Goal: Find specific page/section: Find specific page/section

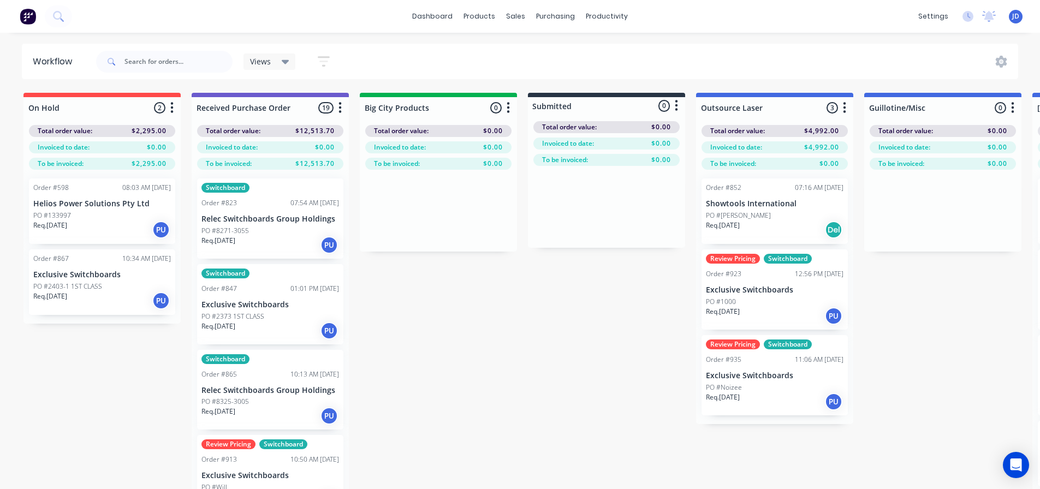
drag, startPoint x: 475, startPoint y: 374, endPoint x: 494, endPoint y: 497, distance: 125.0
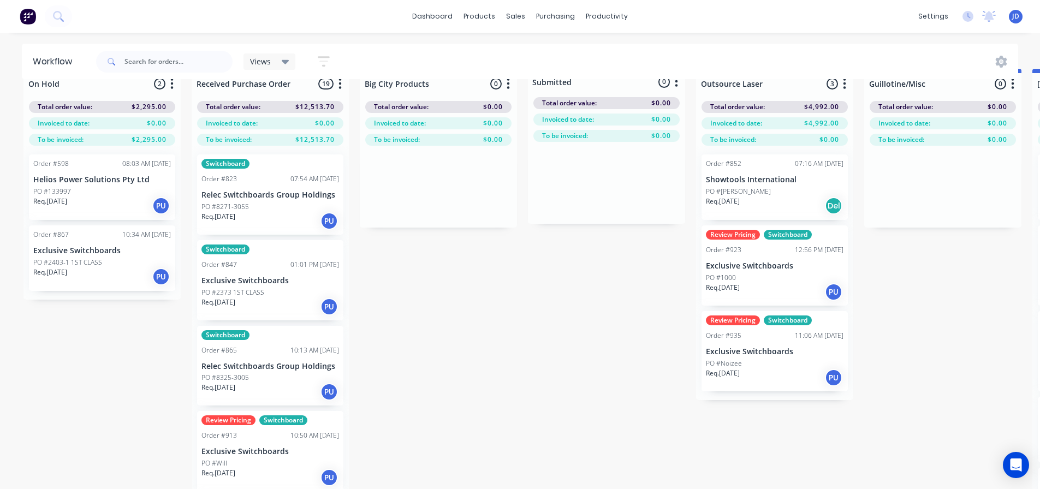
scroll to position [47, 0]
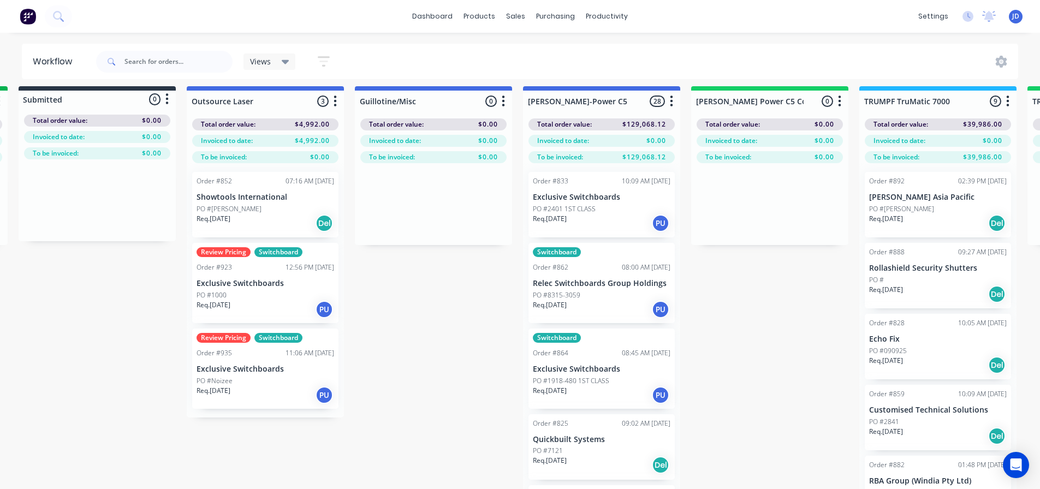
drag, startPoint x: 526, startPoint y: 334, endPoint x: 630, endPoint y: 308, distance: 107.0
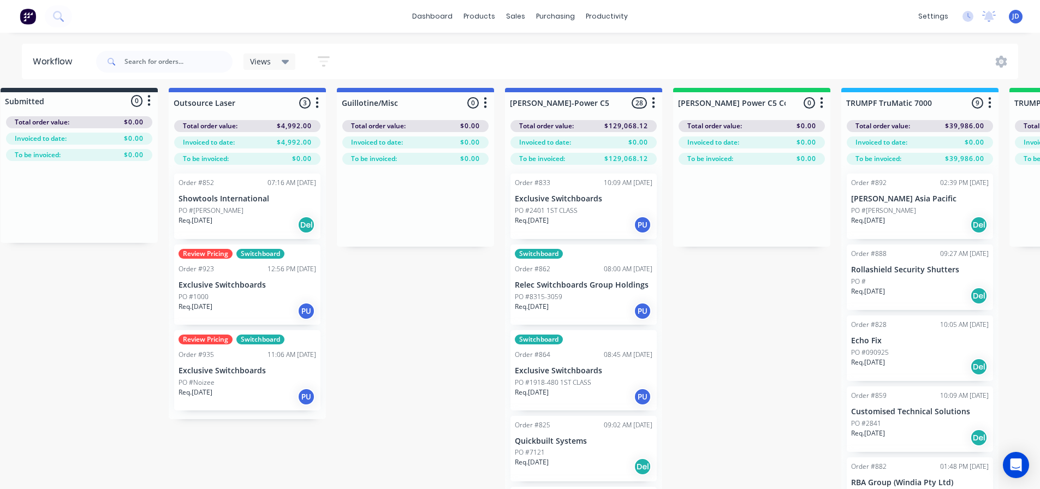
drag, startPoint x: 763, startPoint y: 392, endPoint x: 779, endPoint y: 398, distance: 16.9
drag, startPoint x: 779, startPoint y: 398, endPoint x: 758, endPoint y: 497, distance: 101.5
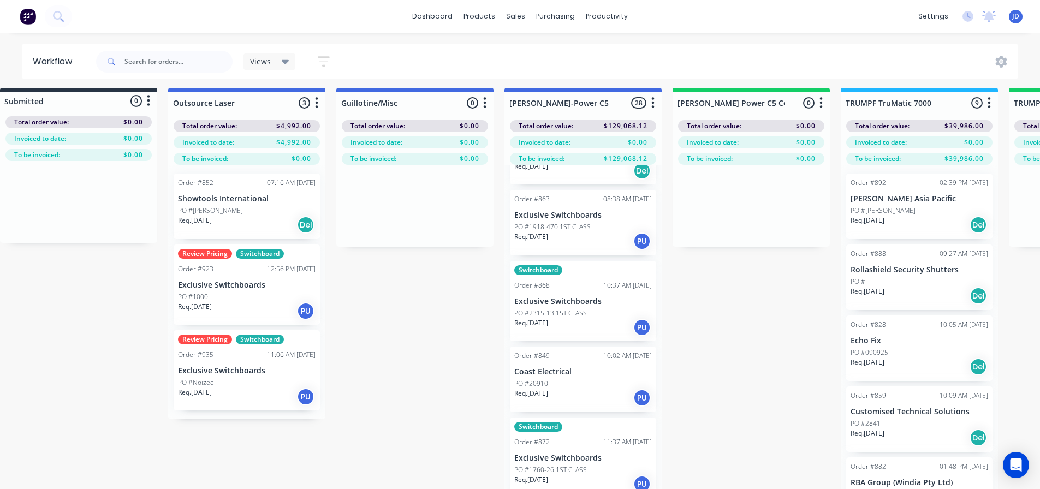
scroll to position [2, 616]
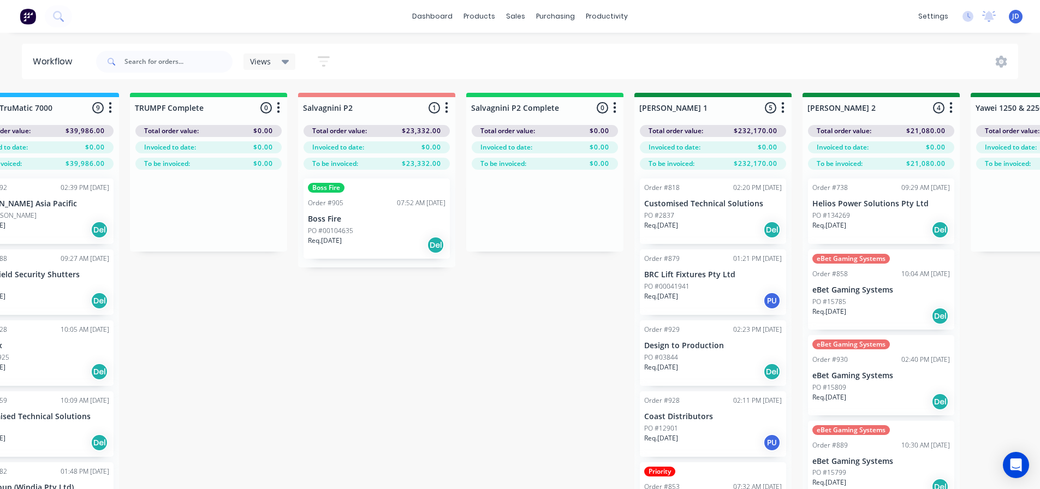
drag, startPoint x: 472, startPoint y: 358, endPoint x: 492, endPoint y: 338, distance: 27.8
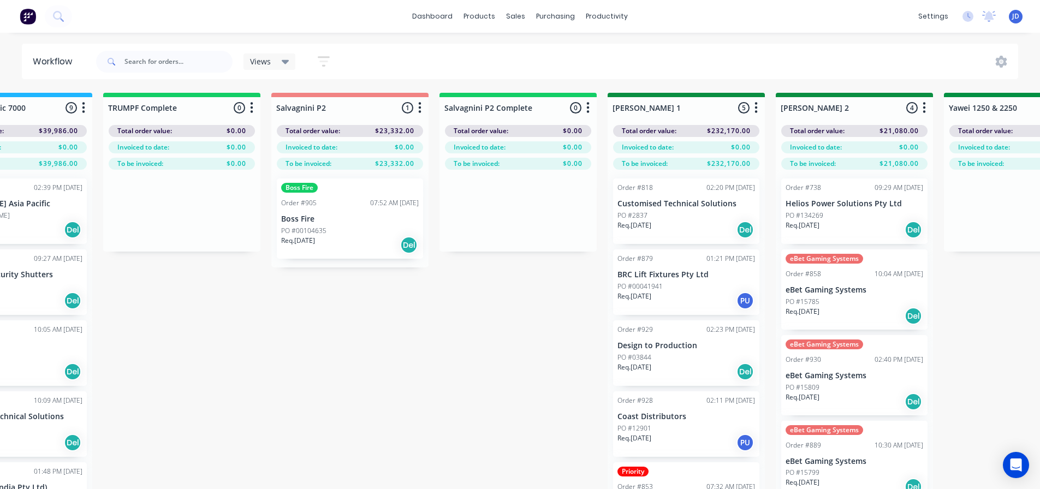
click at [327, 211] on div "Boss Fire Order #905 07:52 AM [DATE] Boss Fire PO #00104635 Req. [DATE] Del" at bounding box center [350, 219] width 146 height 80
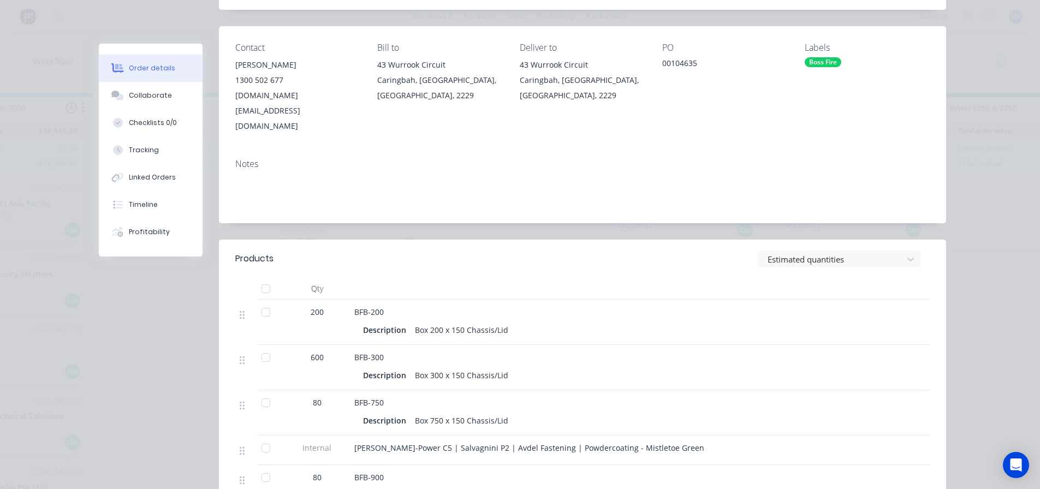
scroll to position [218, 0]
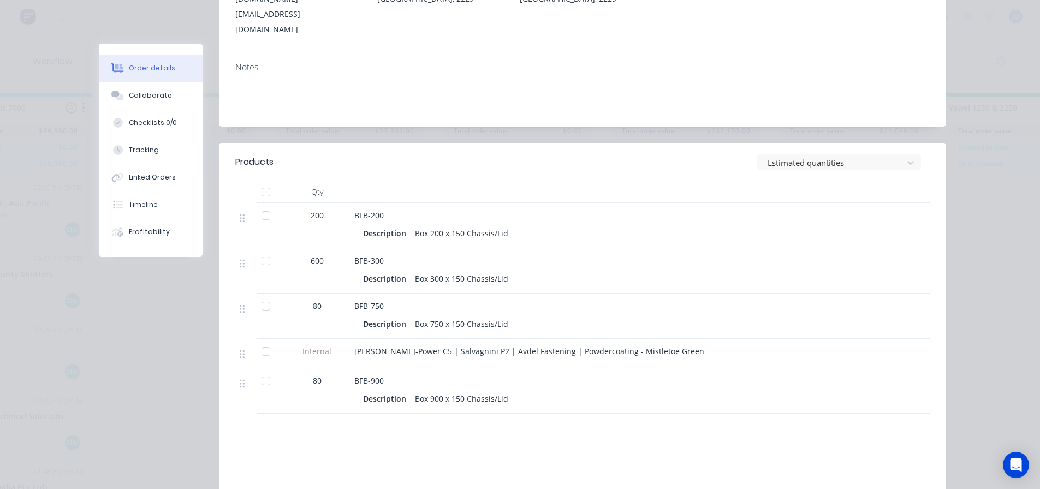
drag, startPoint x: 240, startPoint y: 320, endPoint x: 236, endPoint y: 375, distance: 55.3
click at [236, 376] on div "200 BFB-200 Description Box 200 x 150 Chassis/Lid 600 BFB-300 Description Box 3…" at bounding box center [582, 308] width 695 height 211
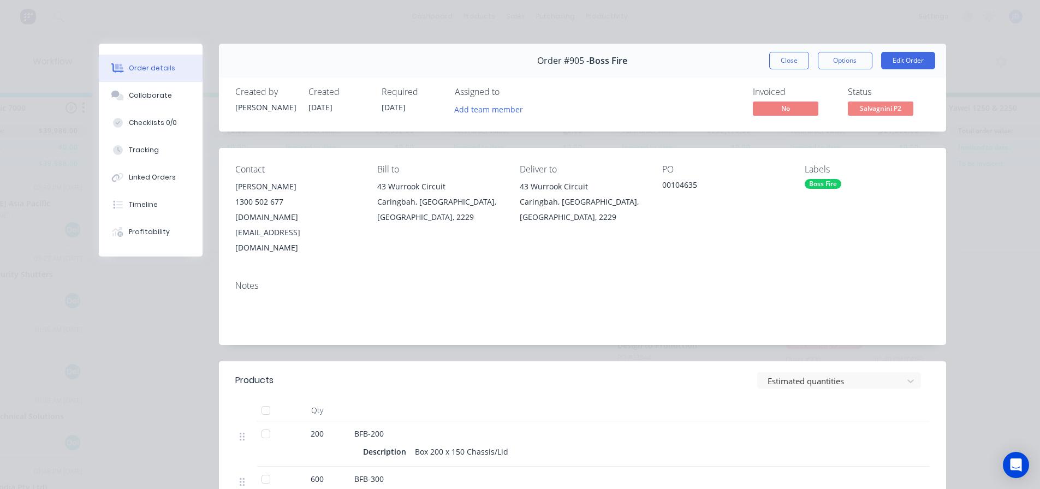
scroll to position [218, 0]
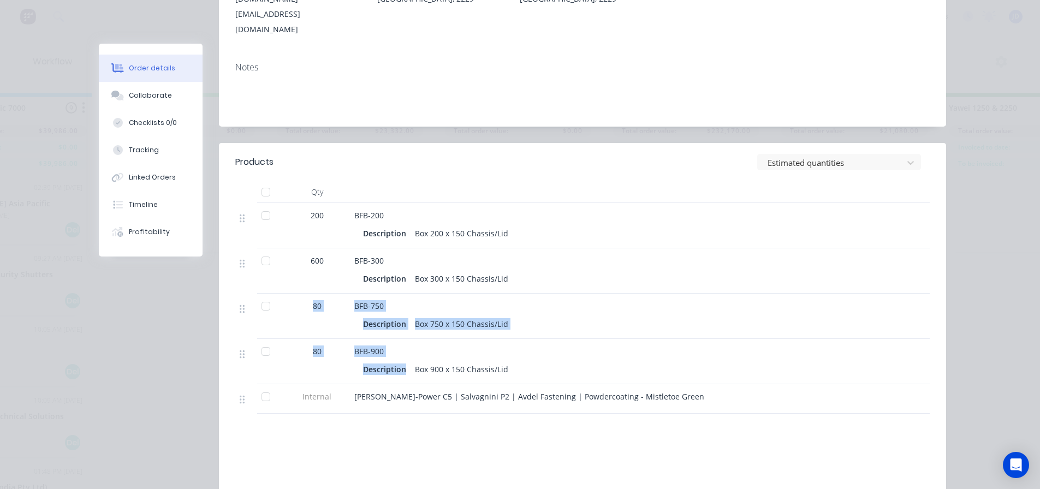
drag, startPoint x: 384, startPoint y: 328, endPoint x: 307, endPoint y: 272, distance: 95.4
click at [307, 276] on div "200 BFB-200 Description Box 200 x 150 Chassis/Lid 600 BFB-300 Description Box 3…" at bounding box center [582, 308] width 695 height 211
click at [760, 339] on div "BFB-900 Description Box 900 x 150 Chassis/Lid" at bounding box center [568, 361] width 437 height 45
click at [577, 263] on div "200 BFB-200 Description Box 200 x 150 Chassis/Lid 600 BFB-300 Description Box 3…" at bounding box center [582, 308] width 695 height 211
click at [506, 316] on div "Description Box 750 x 150 Chassis/Lid" at bounding box center [568, 324] width 411 height 16
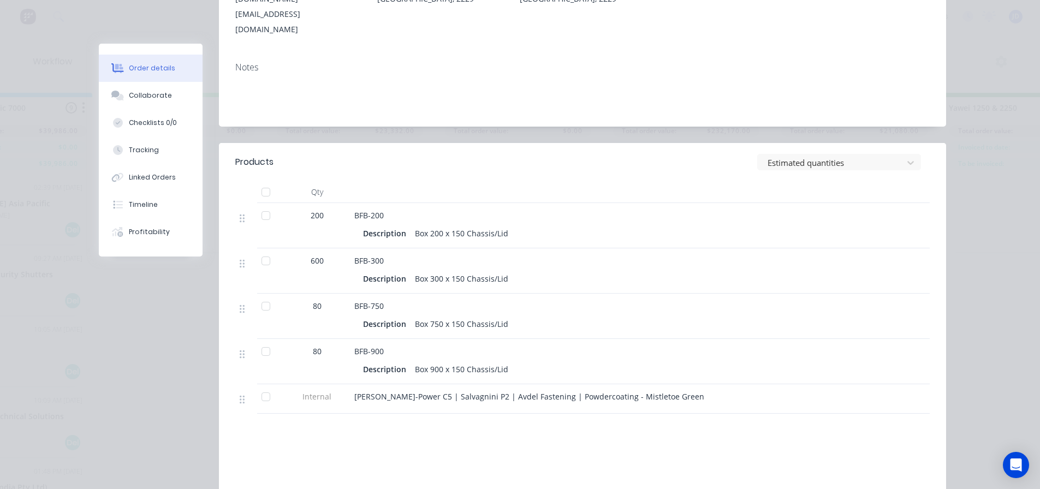
click at [492, 316] on div "Box 750 x 150 Chassis/Lid" at bounding box center [462, 324] width 102 height 16
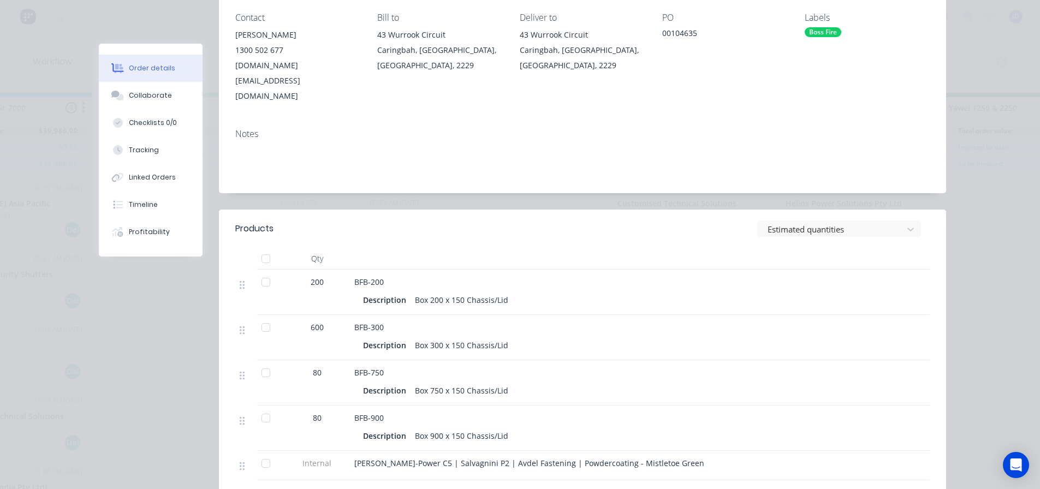
scroll to position [0, 0]
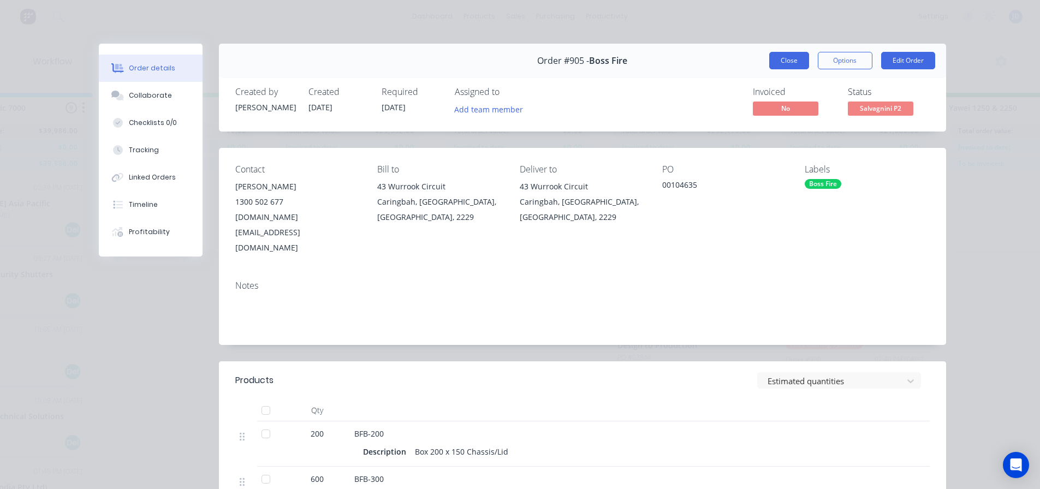
click at [801, 59] on button "Close" at bounding box center [790, 60] width 40 height 17
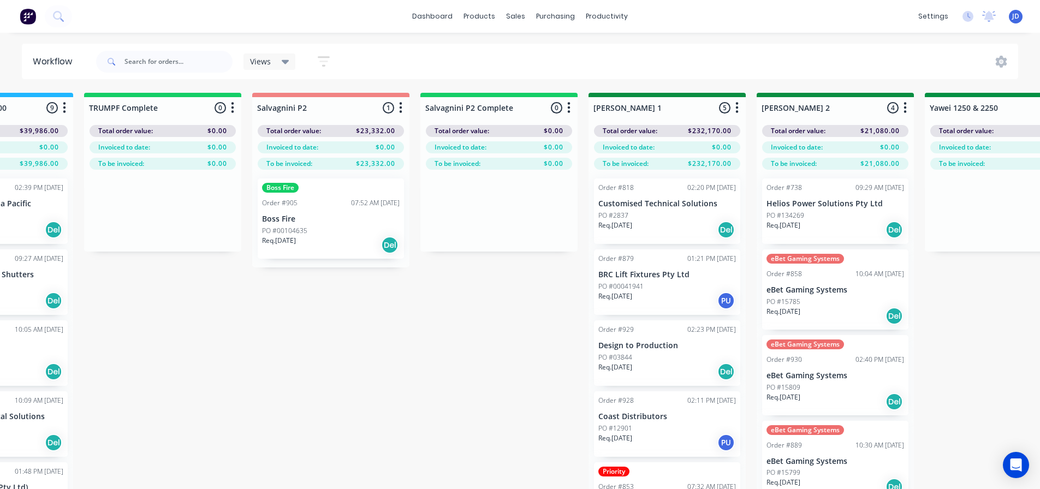
drag, startPoint x: 509, startPoint y: 321, endPoint x: 588, endPoint y: 307, distance: 79.7
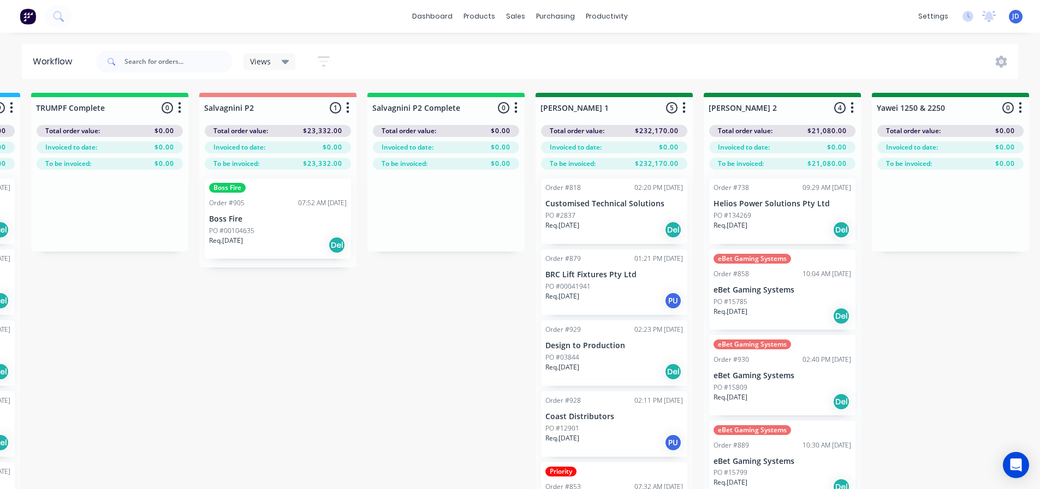
scroll to position [47, 1506]
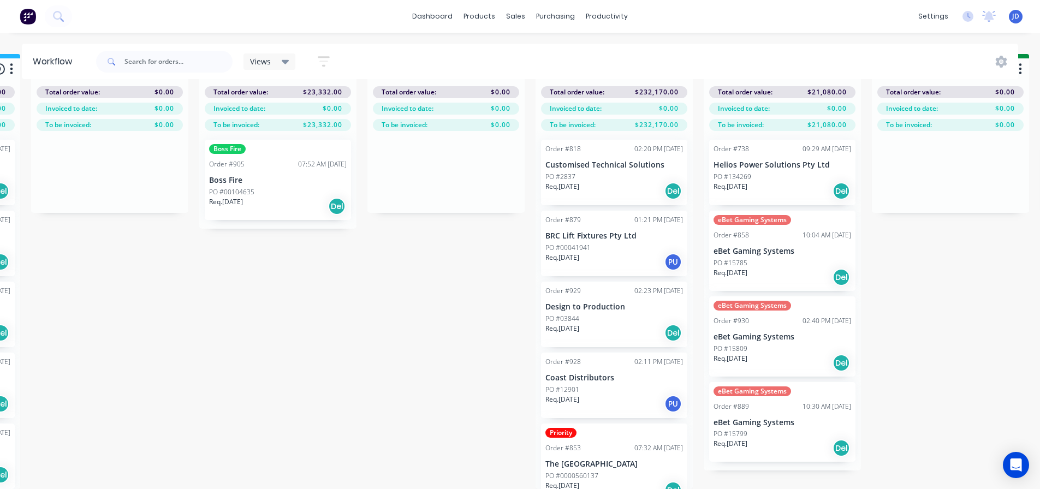
click at [790, 346] on div "eBet Gaming Systems Order #930 02:40 PM [DATE] eBet Gaming Systems PO #15809 Re…" at bounding box center [782, 337] width 146 height 80
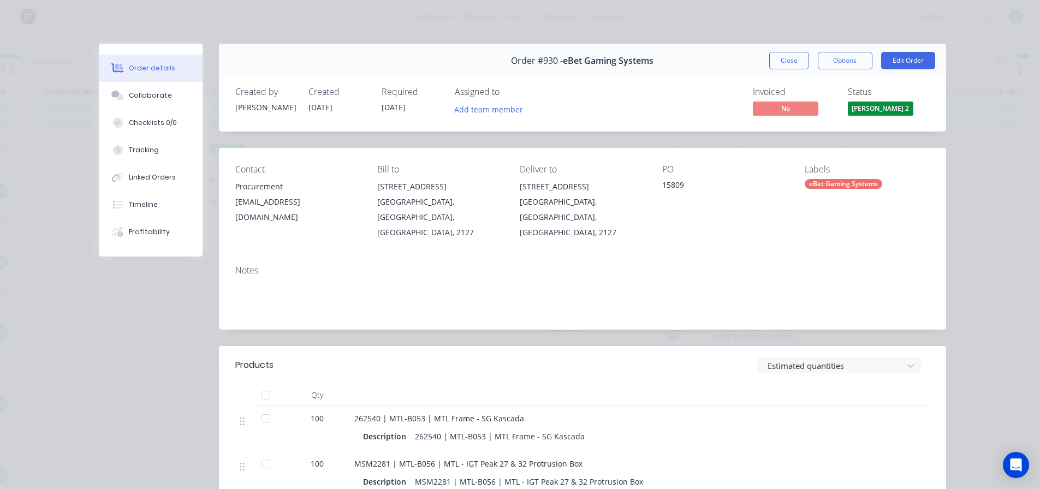
drag, startPoint x: 779, startPoint y: 61, endPoint x: 779, endPoint y: 69, distance: 8.7
click at [779, 61] on button "Close" at bounding box center [790, 60] width 40 height 17
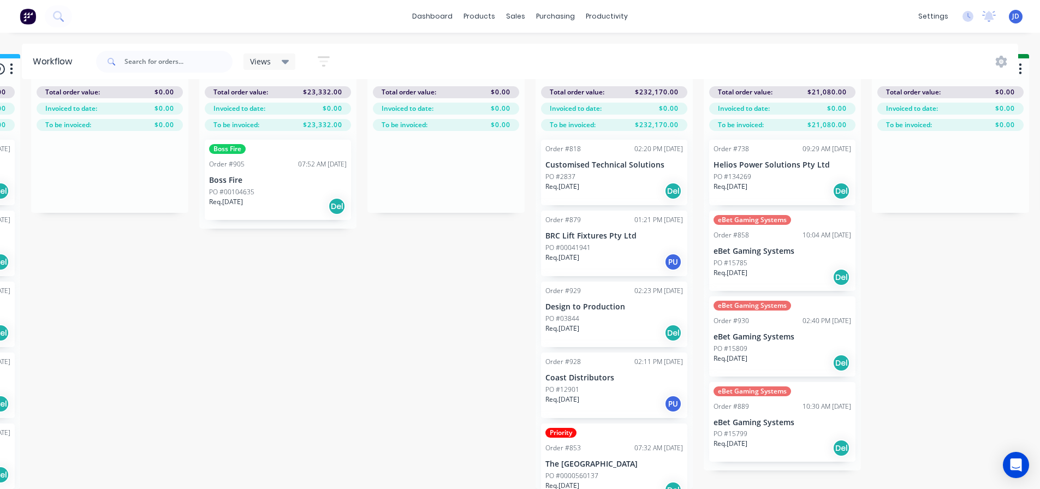
click at [779, 235] on div "eBet Gaming Systems Order #858 10:04 AM [DATE] eBet Gaming Systems PO #15785 Re…" at bounding box center [782, 251] width 146 height 80
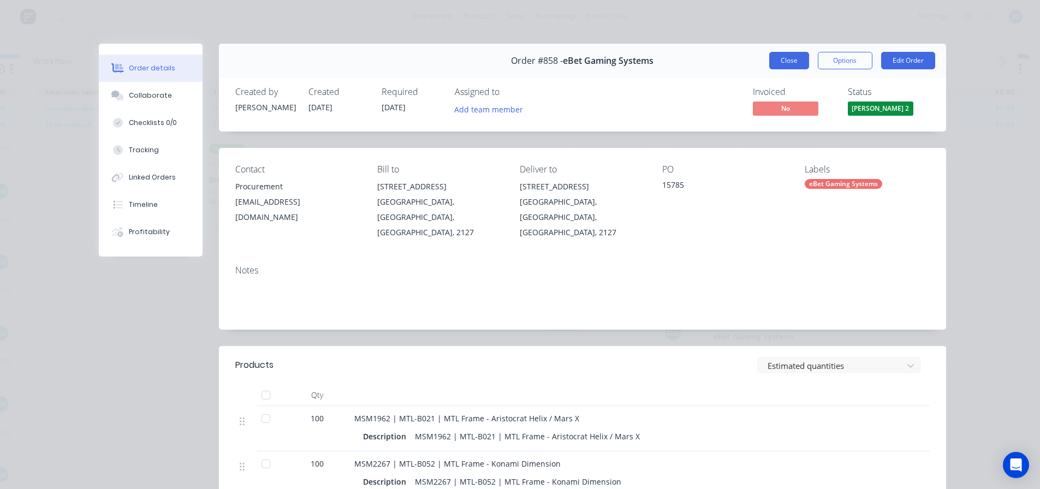
click at [789, 53] on button "Close" at bounding box center [790, 60] width 40 height 17
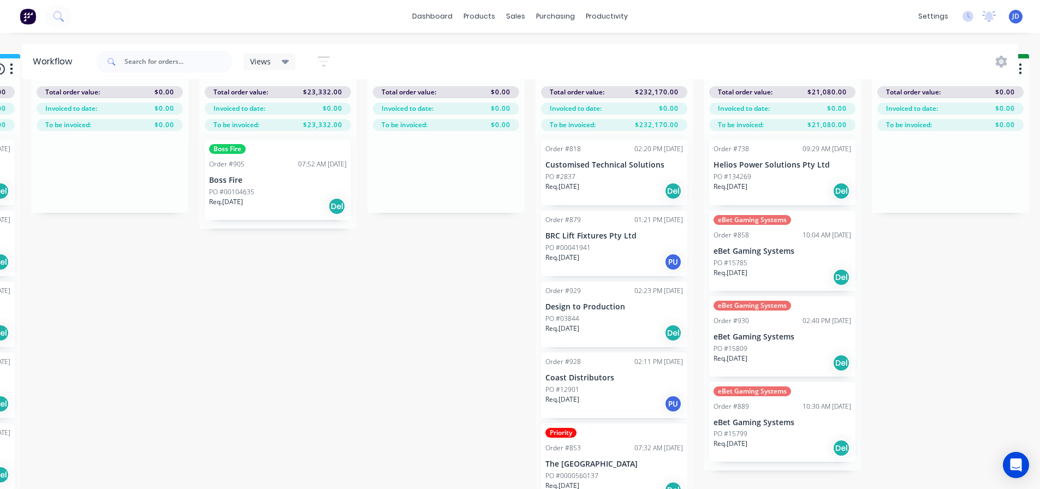
click at [728, 429] on p "PO #15799" at bounding box center [731, 434] width 34 height 10
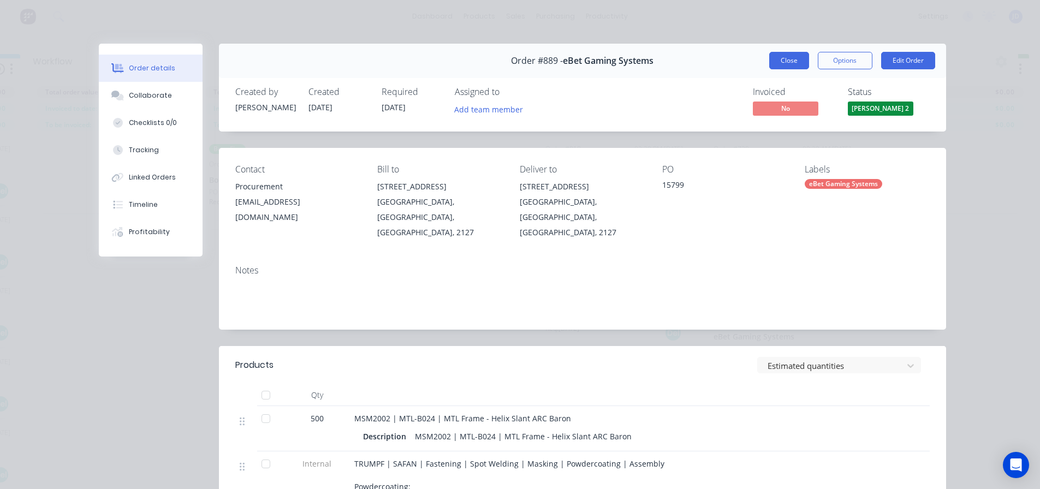
click at [782, 58] on button "Close" at bounding box center [790, 60] width 40 height 17
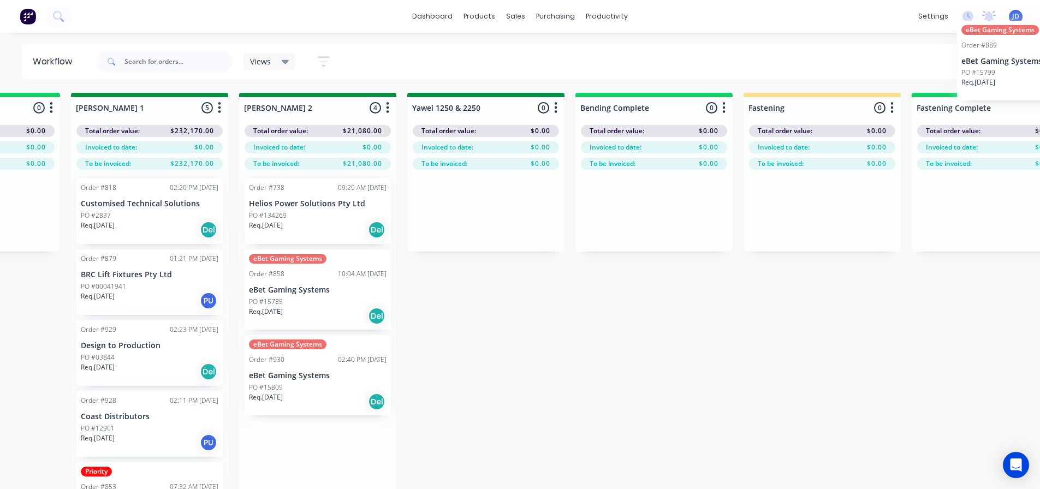
scroll to position [0, 1974]
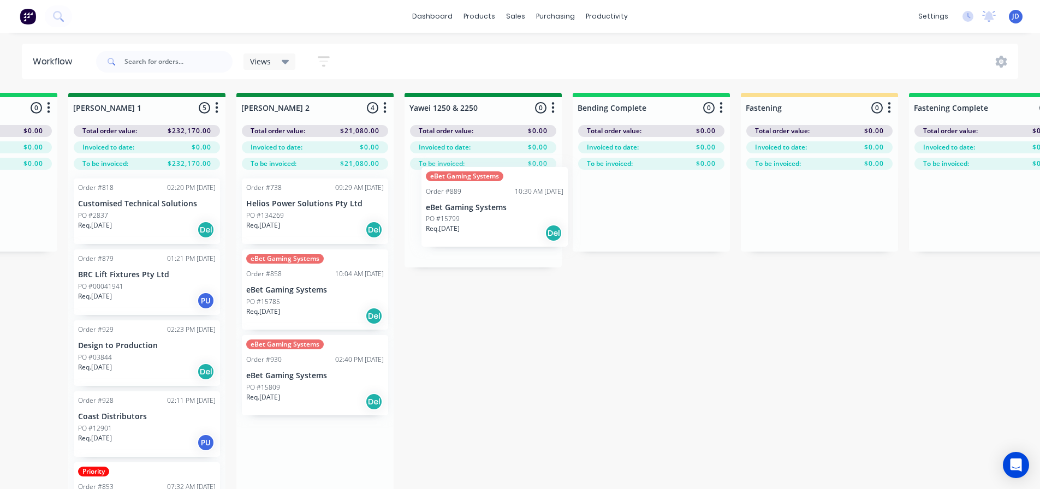
drag, startPoint x: 786, startPoint y: 404, endPoint x: 459, endPoint y: 221, distance: 375.3
click at [459, 222] on div "On Hold 2 Status colour #FF4949 hex #FF4949 Save Cancel Notifications Email SMS…" at bounding box center [512, 310] width 4989 height 435
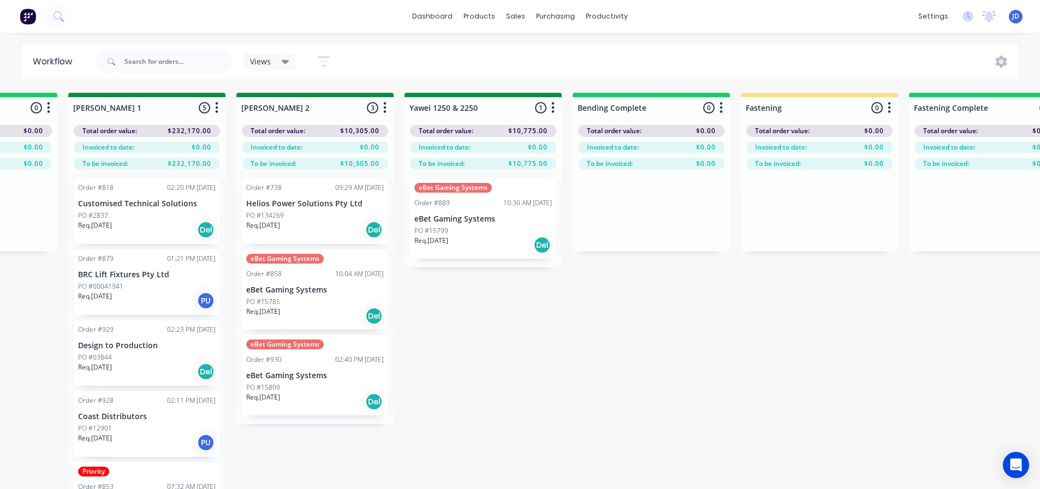
drag, startPoint x: 460, startPoint y: 320, endPoint x: 468, endPoint y: 317, distance: 8.5
click at [460, 319] on div "On Hold 2 Status colour #FF4949 hex #FF4949 Save Cancel Notifications Email SMS…" at bounding box center [512, 310] width 4989 height 435
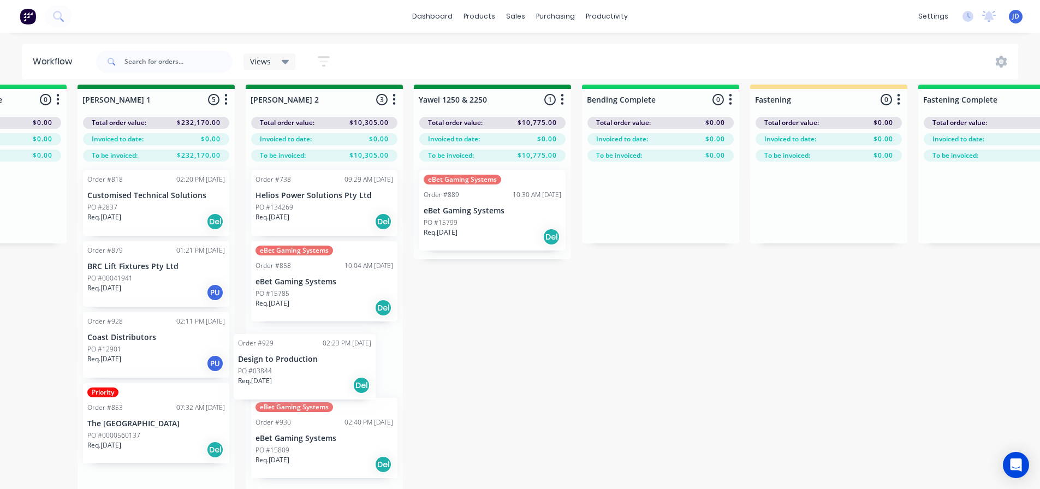
scroll to position [13, 1965]
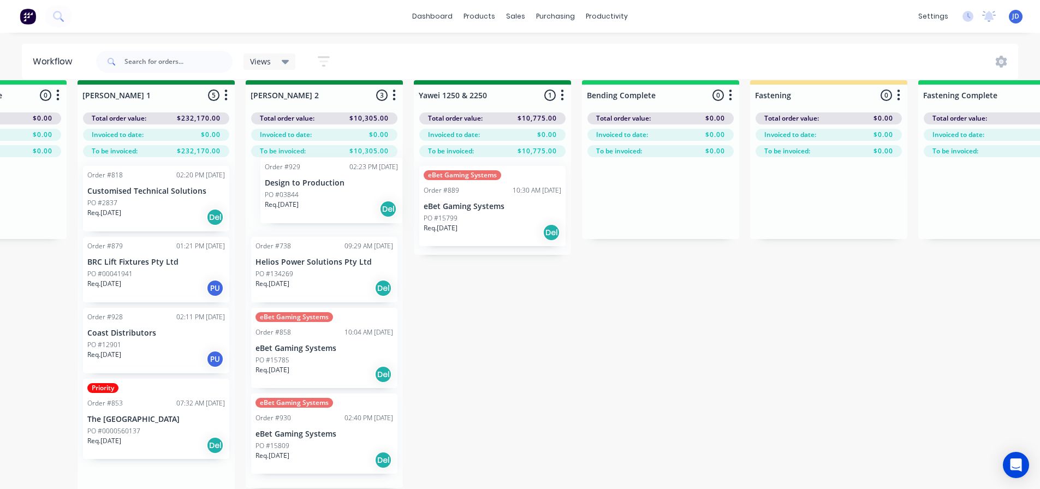
drag, startPoint x: 140, startPoint y: 366, endPoint x: 315, endPoint y: 216, distance: 230.0
click at [322, 211] on div "On Hold 2 Status colour #FF4949 hex #FF4949 Save Cancel Notifications Email SMS…" at bounding box center [521, 297] width 4989 height 435
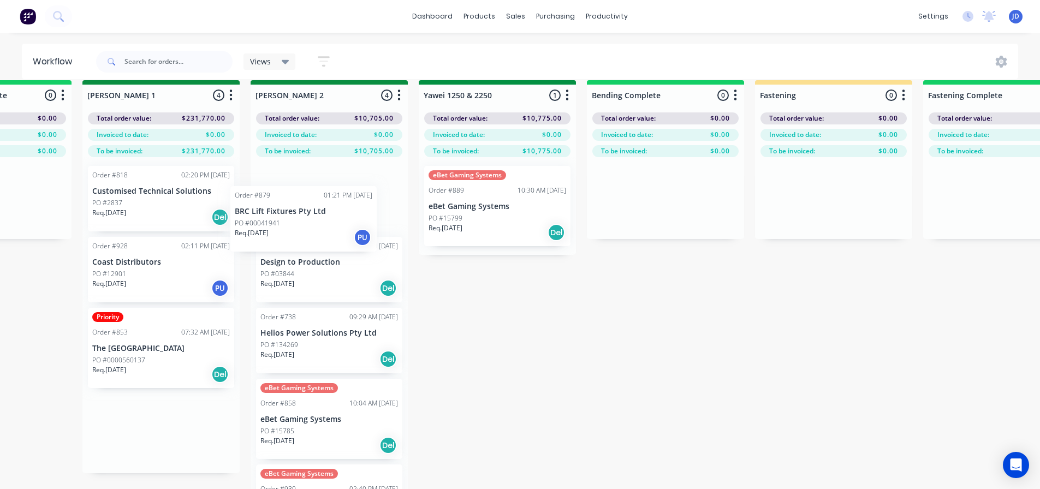
drag, startPoint x: 136, startPoint y: 294, endPoint x: 312, endPoint y: 228, distance: 188.2
click at [297, 239] on div "On Hold 2 Status colour #FF4949 hex #FF4949 Save Cancel Notifications Email SMS…" at bounding box center [526, 297] width 4989 height 435
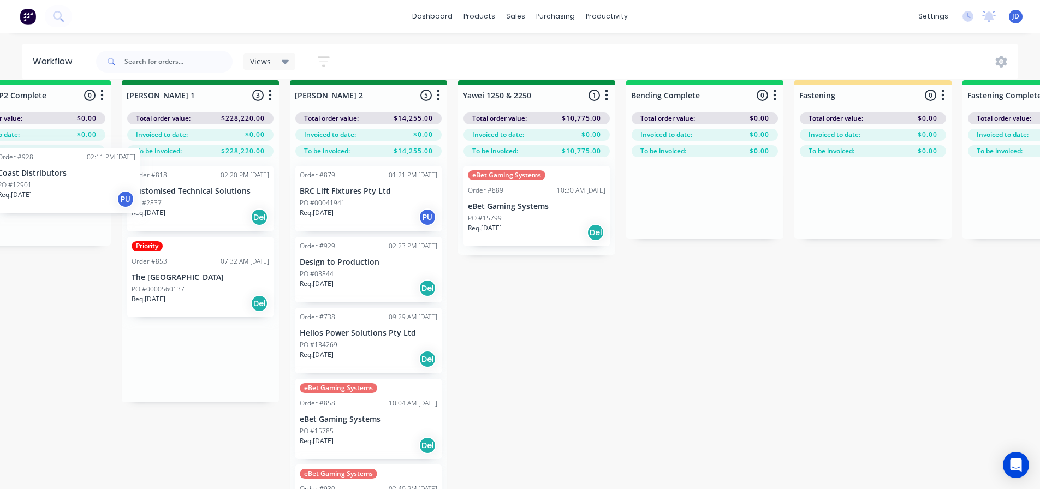
drag, startPoint x: 102, startPoint y: 283, endPoint x: 61, endPoint y: 212, distance: 81.2
click at [60, 213] on div "On Hold 2 Status colour #FF4949 hex #FF4949 Save Cancel Notifications Email SMS…" at bounding box center [565, 297] width 4989 height 435
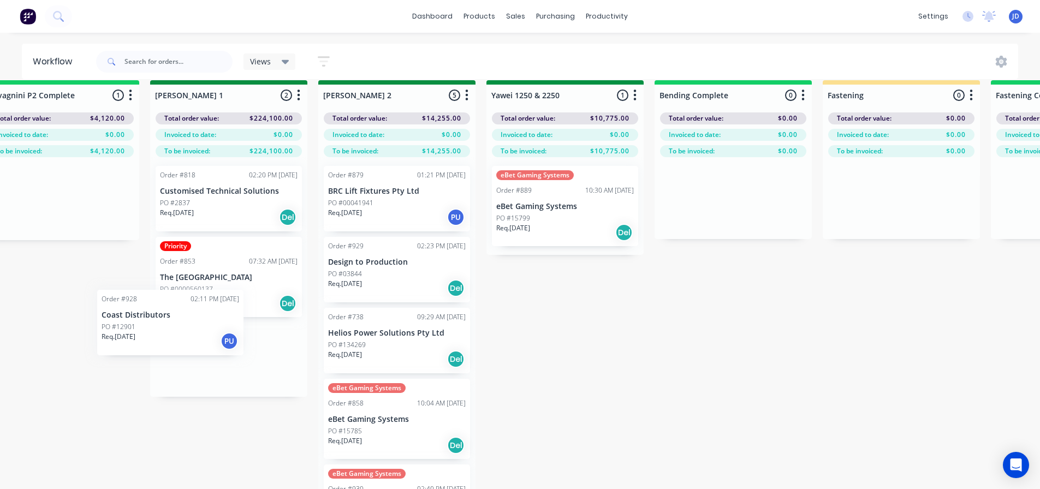
click at [244, 341] on div "On Hold 2 Status colour #FF4949 hex #FF4949 Save Cancel Notifications Email SMS…" at bounding box center [594, 297] width 4989 height 435
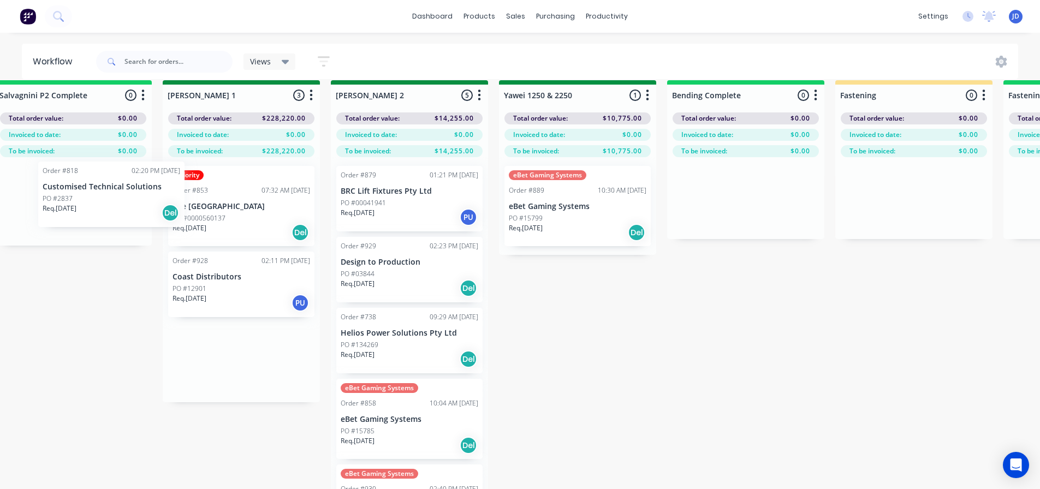
drag, startPoint x: 238, startPoint y: 210, endPoint x: 131, endPoint y: 206, distance: 106.6
click at [131, 206] on div "On Hold 2 Status colour #FF4949 hex #FF4949 Save Cancel Notifications Email SMS…" at bounding box center [606, 297] width 4989 height 435
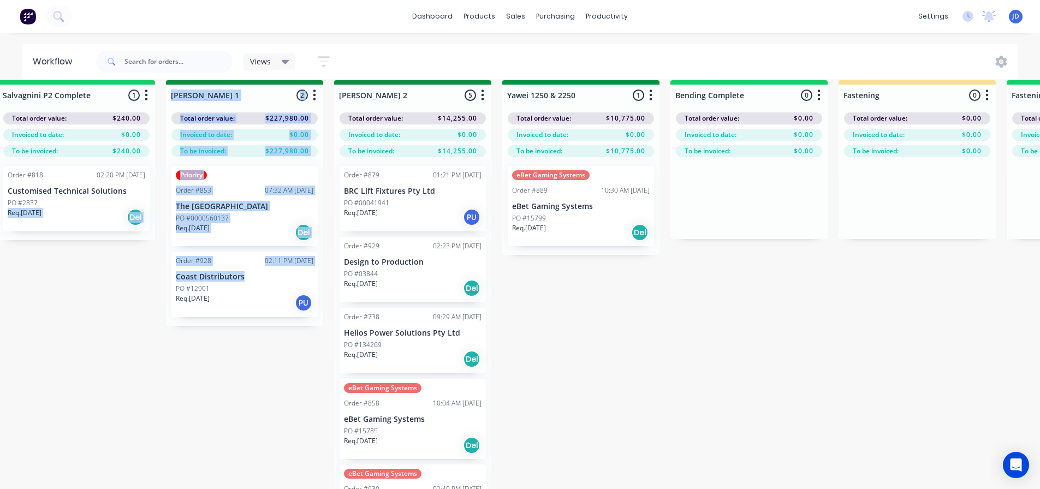
drag, startPoint x: 156, startPoint y: 218, endPoint x: 251, endPoint y: 279, distance: 112.7
click at [251, 279] on div "On Hold 2 Status colour #FF4949 hex #FF4949 Save Cancel Notifications Email SMS…" at bounding box center [610, 297] width 4989 height 435
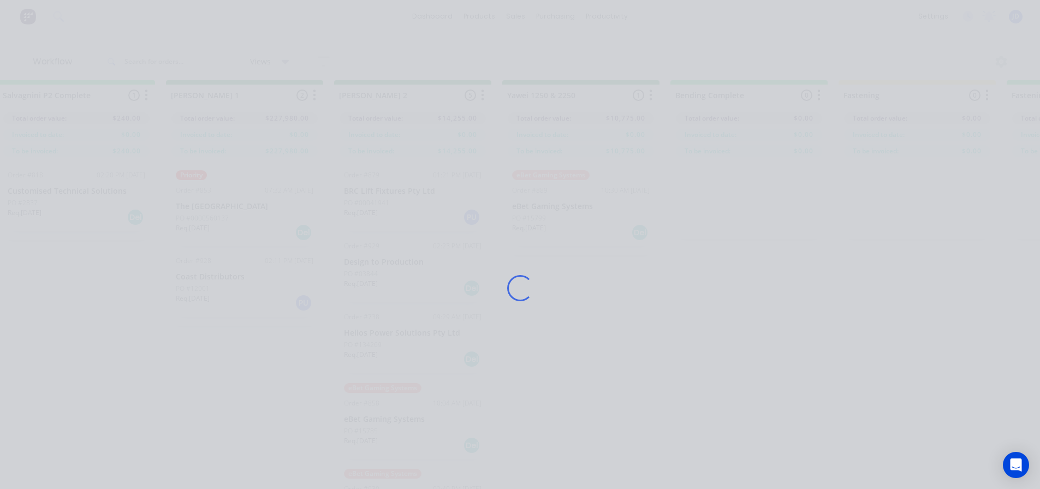
click at [66, 297] on div "Loading..." at bounding box center [520, 244] width 1040 height 489
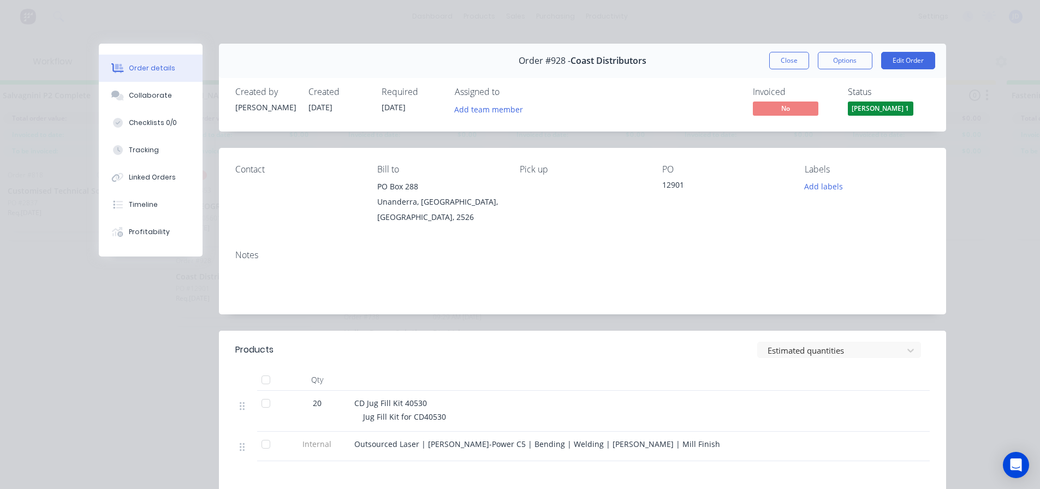
drag, startPoint x: 782, startPoint y: 60, endPoint x: 743, endPoint y: 67, distance: 38.9
click at [782, 59] on button "Close" at bounding box center [790, 60] width 40 height 17
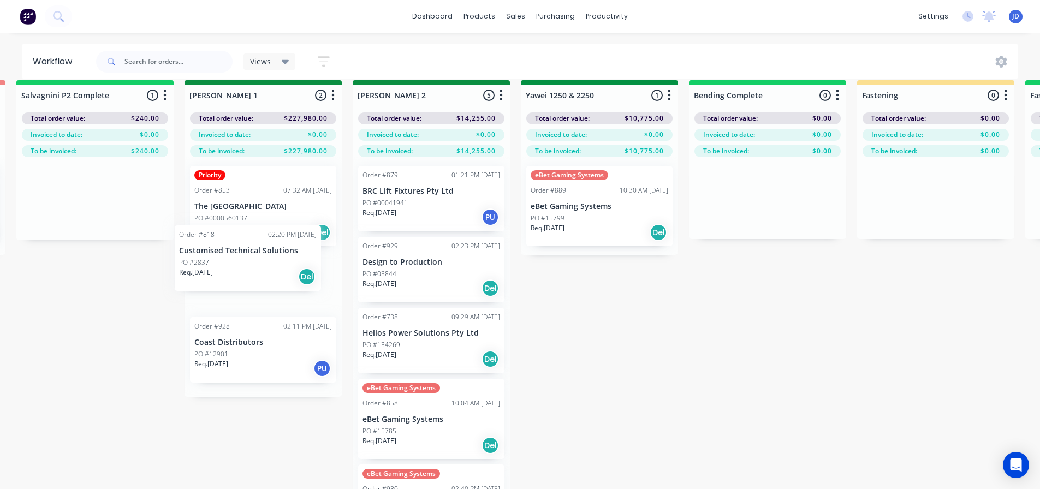
scroll to position [13, 1856]
drag, startPoint x: 150, startPoint y: 212, endPoint x: 270, endPoint y: 266, distance: 131.5
click at [275, 270] on div "On Hold 2 Status colour #FF4949 hex #FF4949 Save Cancel Notifications Email SMS…" at bounding box center [630, 297] width 4989 height 435
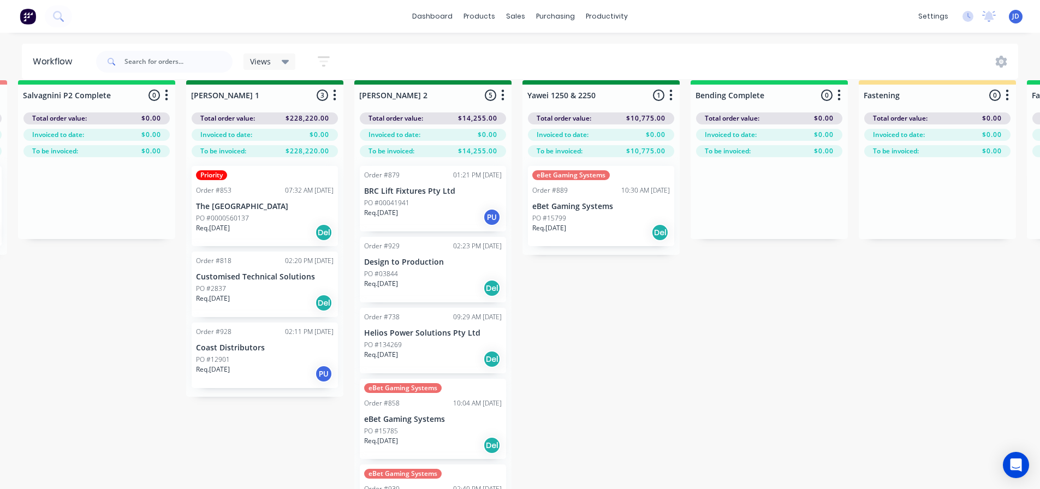
drag, startPoint x: 126, startPoint y: 285, endPoint x: 135, endPoint y: 286, distance: 9.4
click at [125, 285] on div "On Hold 2 Status colour #FF4949 hex #FF4949 Save Cancel Notifications Email SMS…" at bounding box center [630, 297] width 4989 height 435
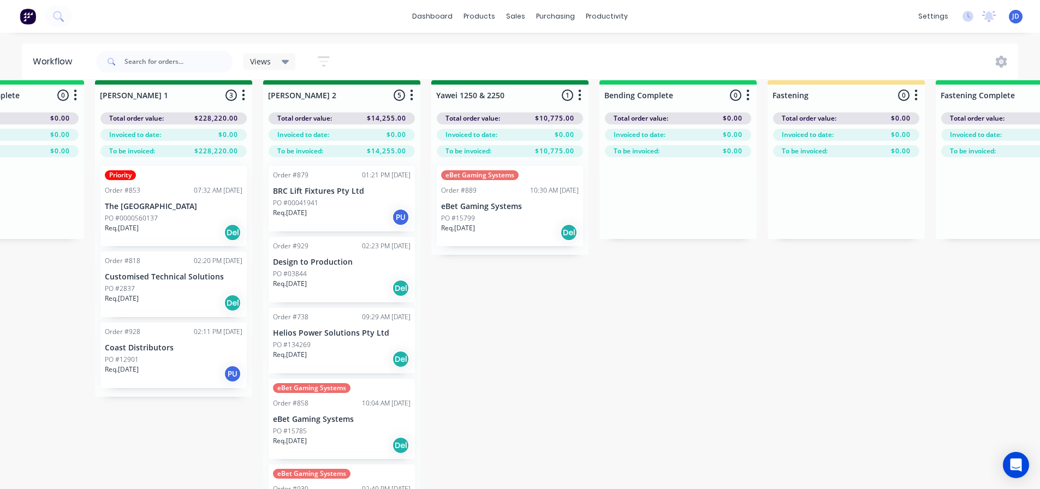
drag, startPoint x: 634, startPoint y: 299, endPoint x: 681, endPoint y: 289, distance: 47.6
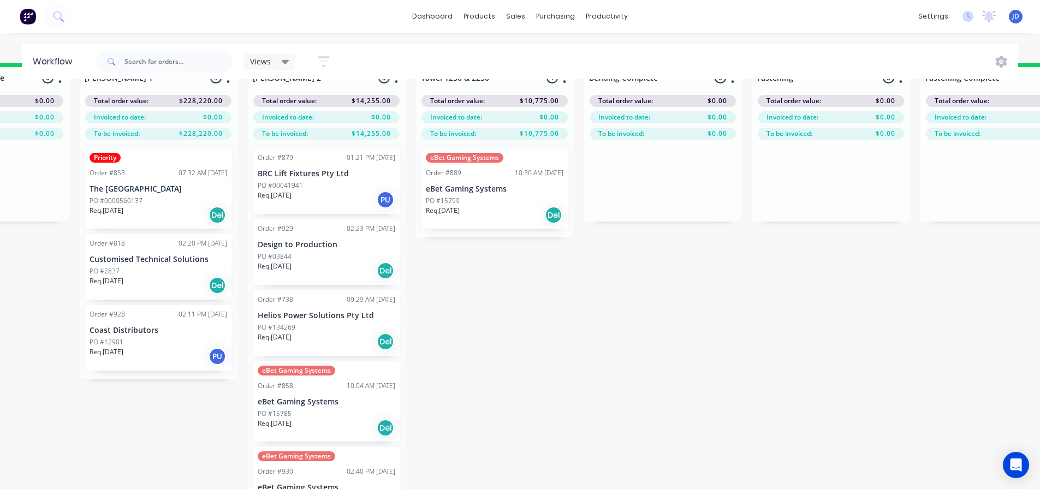
scroll to position [47, 1962]
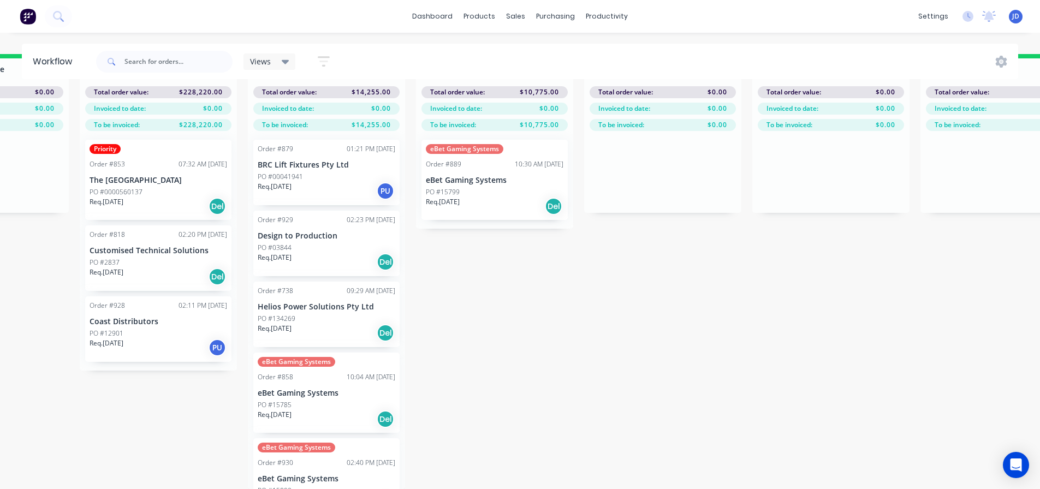
click at [337, 410] on div "Req. [DATE] Del" at bounding box center [327, 419] width 138 height 19
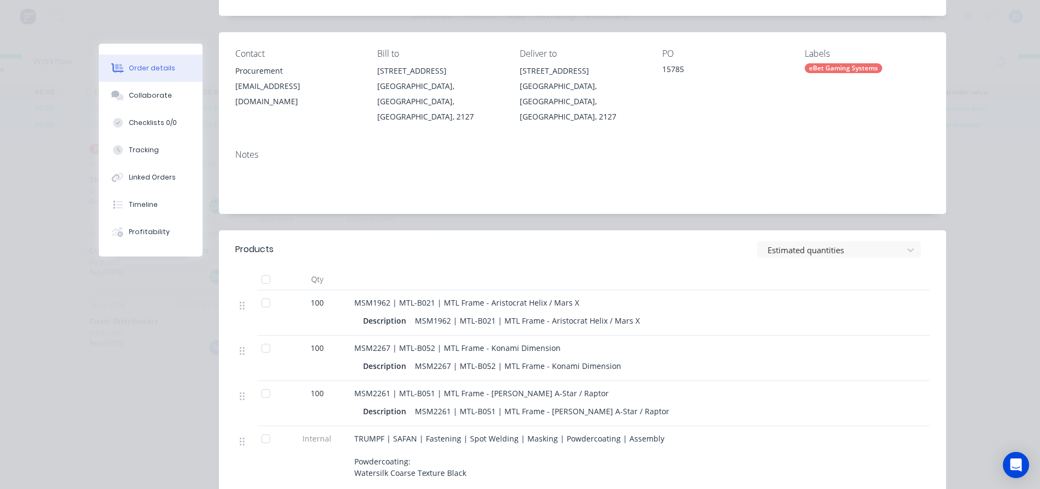
scroll to position [0, 0]
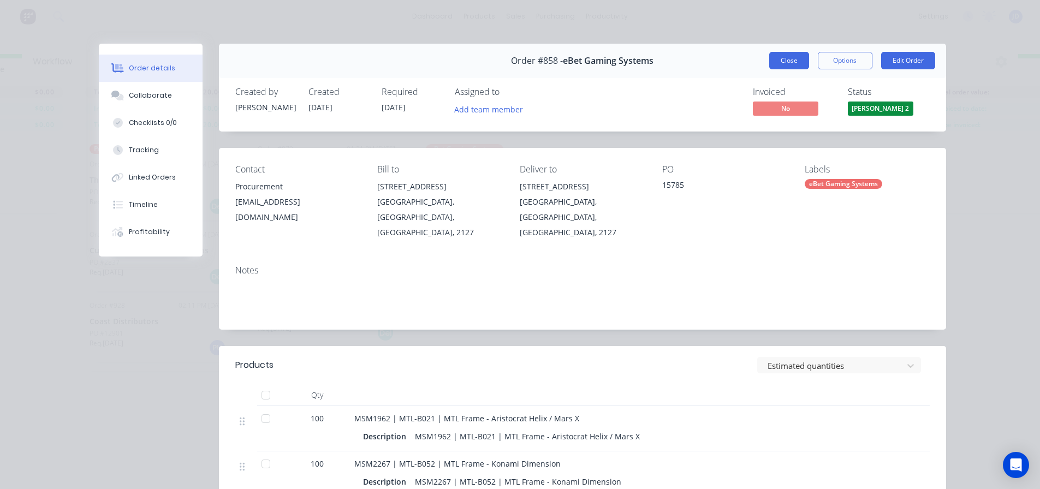
click at [796, 60] on button "Close" at bounding box center [790, 60] width 40 height 17
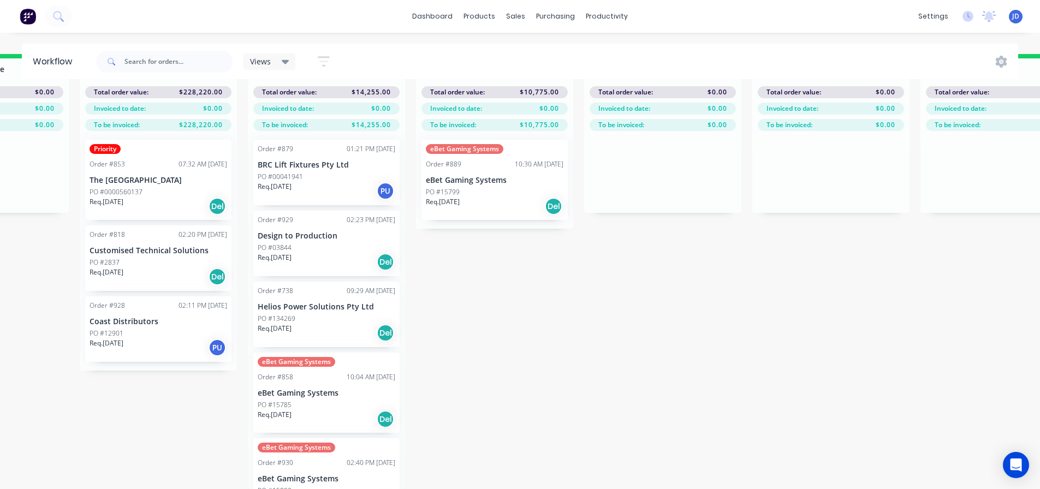
click at [303, 486] on div "PO #15809" at bounding box center [327, 491] width 138 height 10
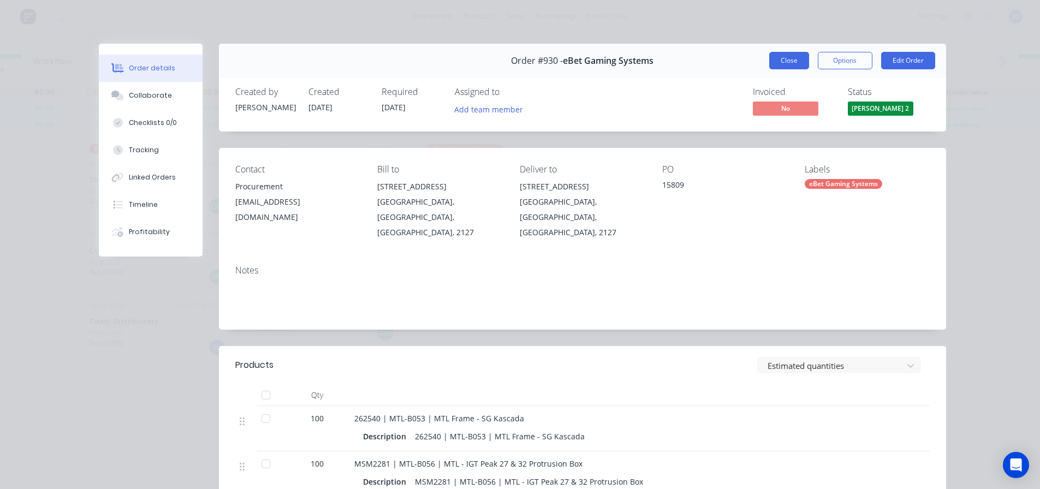
click at [788, 58] on button "Close" at bounding box center [790, 60] width 40 height 17
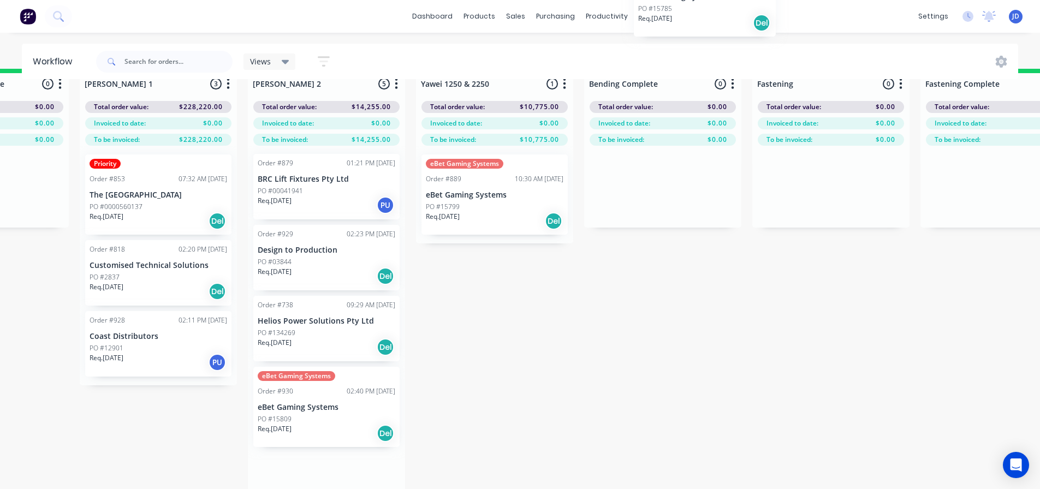
scroll to position [1, 1962]
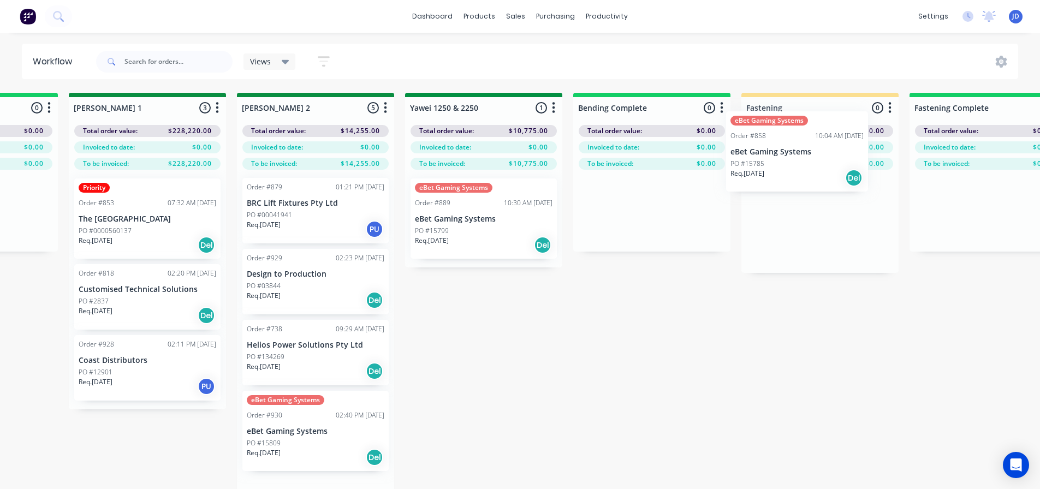
drag, startPoint x: 318, startPoint y: 404, endPoint x: 777, endPoint y: 211, distance: 497.4
click at [778, 208] on div "On Hold 2 Status colour #FF4949 hex #FF4949 Save Cancel Notifications Email SMS…" at bounding box center [512, 310] width 4989 height 435
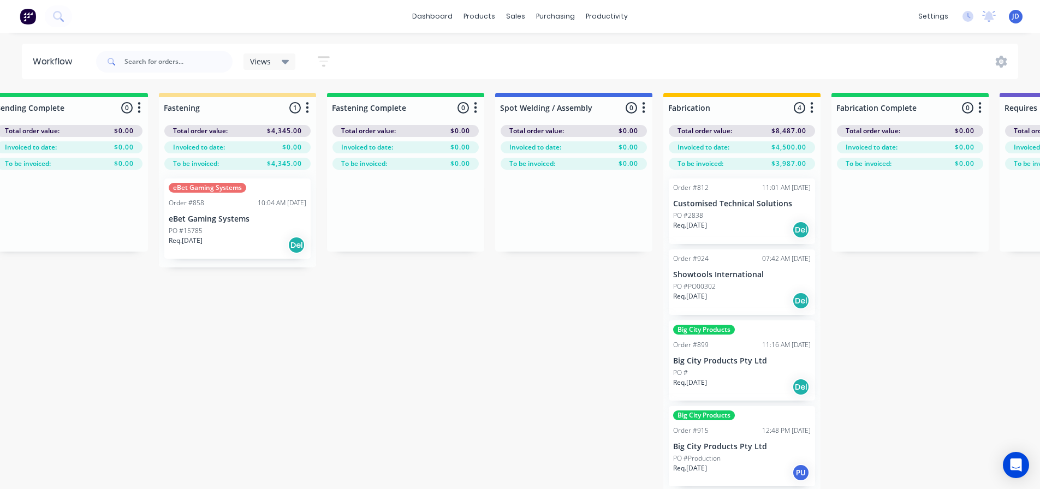
drag, startPoint x: 600, startPoint y: 341, endPoint x: 695, endPoint y: 327, distance: 95.6
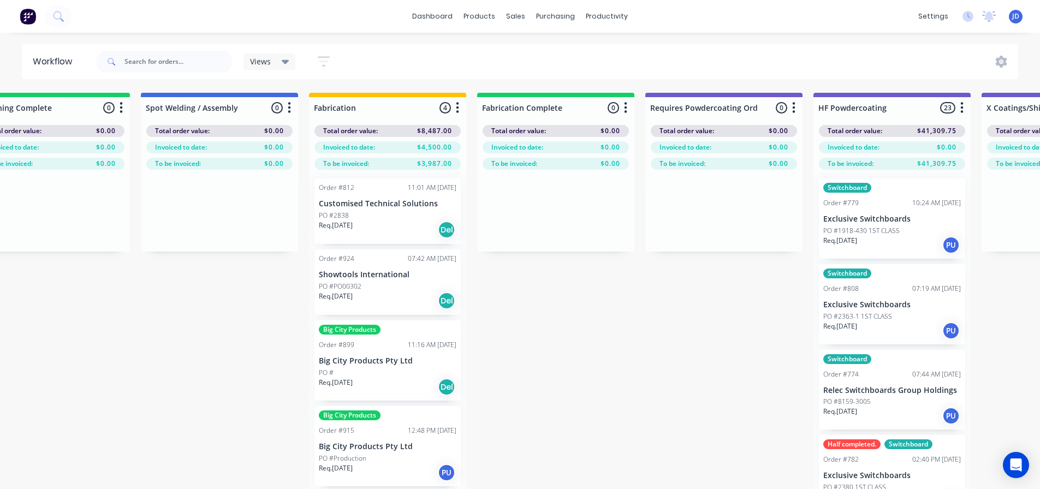
drag, startPoint x: 434, startPoint y: 379, endPoint x: 467, endPoint y: 374, distance: 33.1
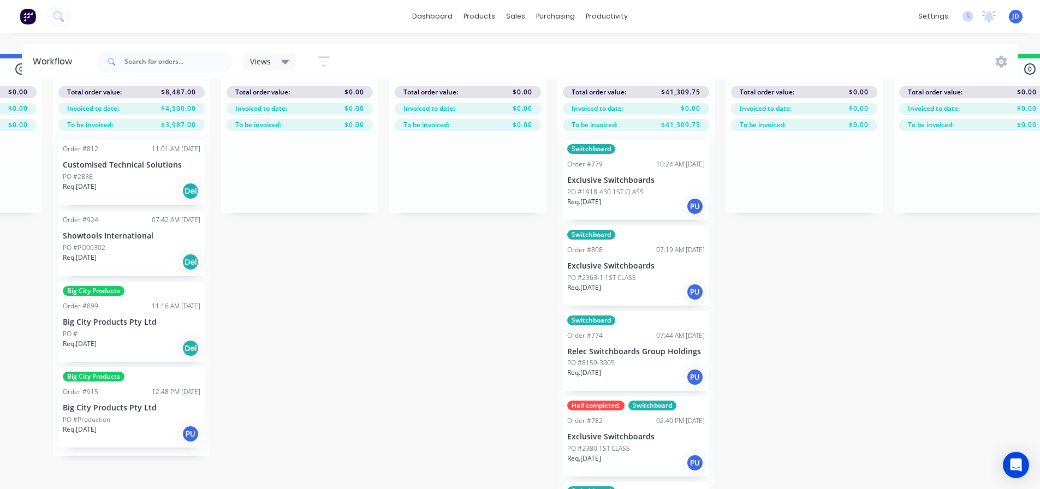
scroll to position [28, 3254]
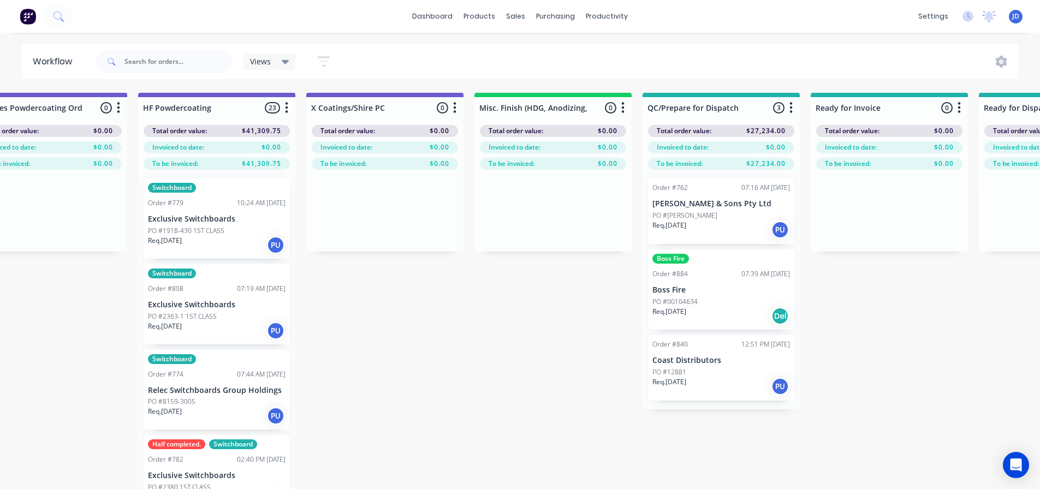
drag, startPoint x: 652, startPoint y: 300, endPoint x: 730, endPoint y: 240, distance: 98.5
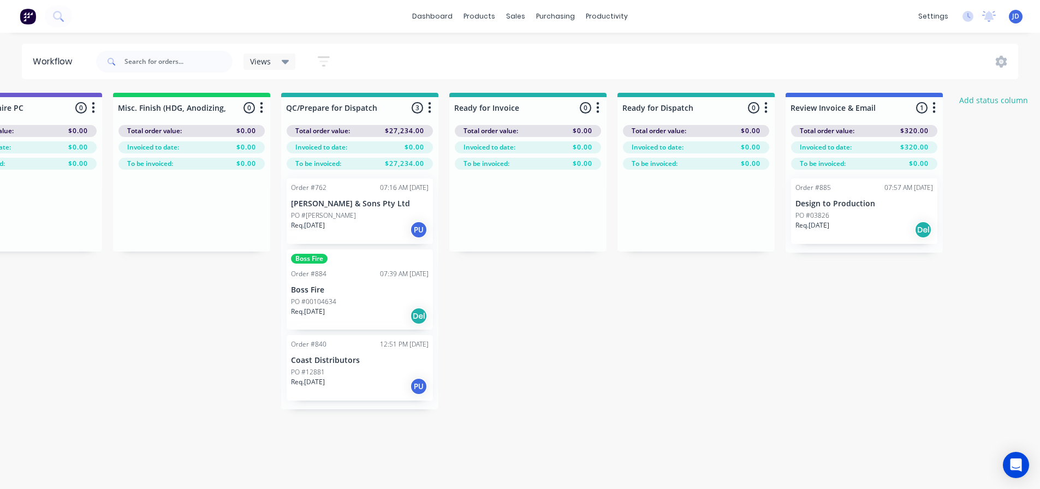
drag, startPoint x: 470, startPoint y: 339, endPoint x: 590, endPoint y: 259, distance: 143.5
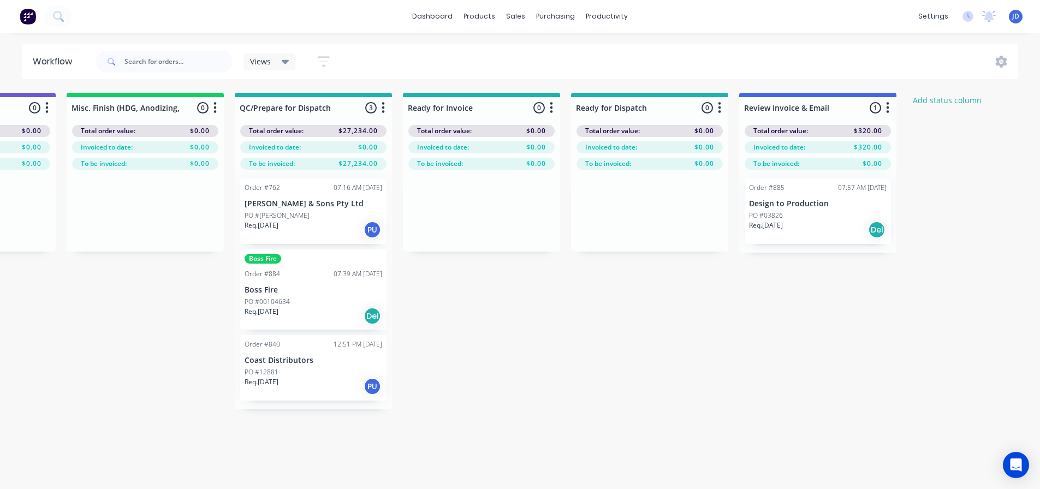
click at [175, 68] on input "text" at bounding box center [179, 62] width 108 height 22
type input "gloss orange"
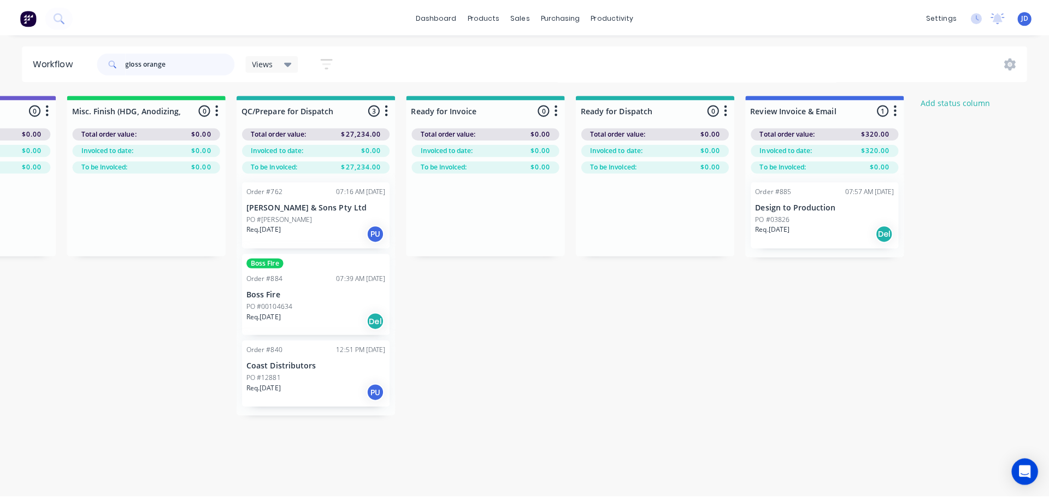
scroll to position [0, 0]
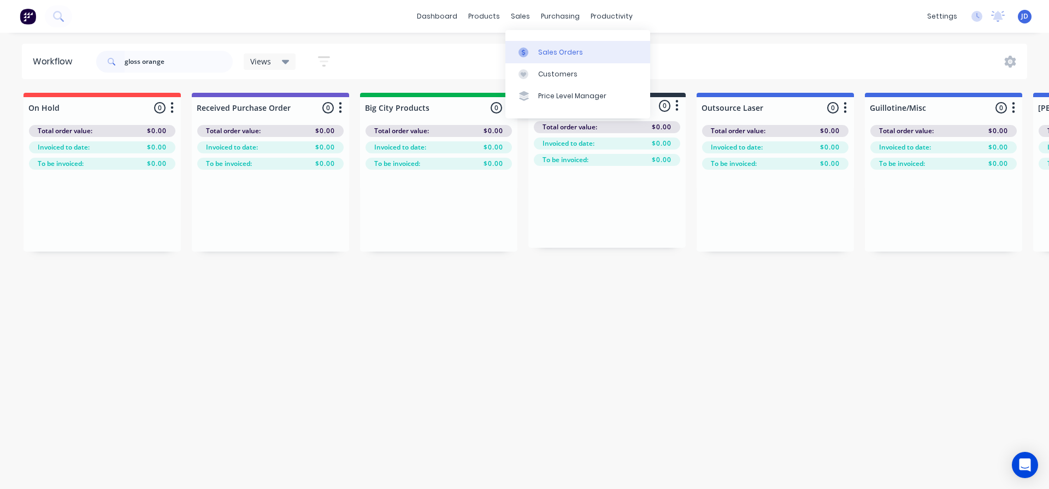
click at [537, 53] on link "Sales Orders" at bounding box center [577, 52] width 145 height 22
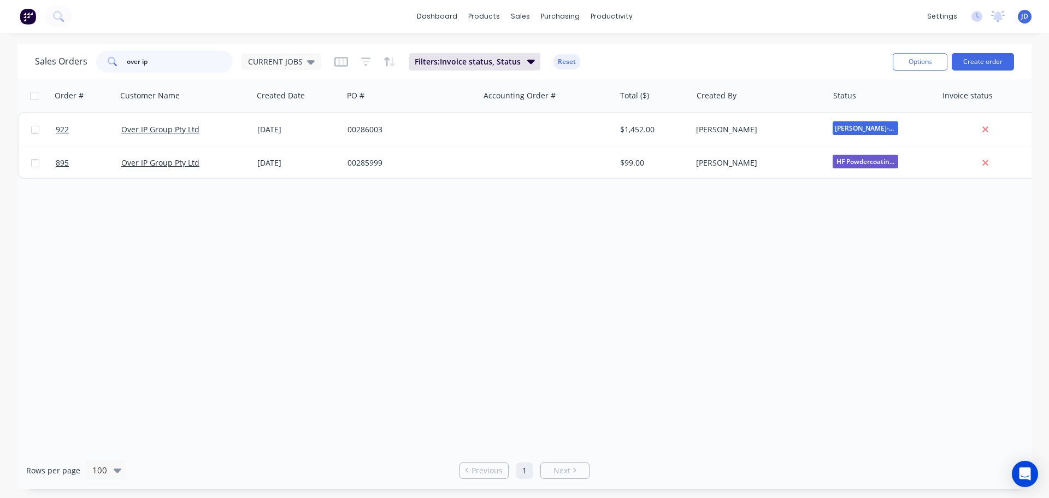
drag, startPoint x: 155, startPoint y: 62, endPoint x: 0, endPoint y: 0, distance: 166.6
click at [0, 40] on div "dashboard products sales purchasing productivity dashboard products Product Cat…" at bounding box center [524, 249] width 1049 height 498
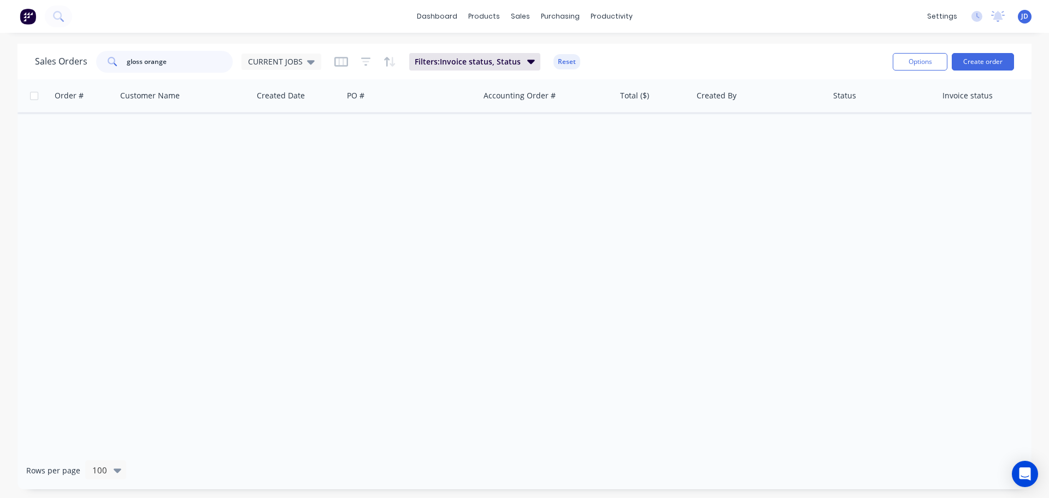
click at [209, 62] on input "gloss orange" at bounding box center [180, 62] width 107 height 22
type input "g"
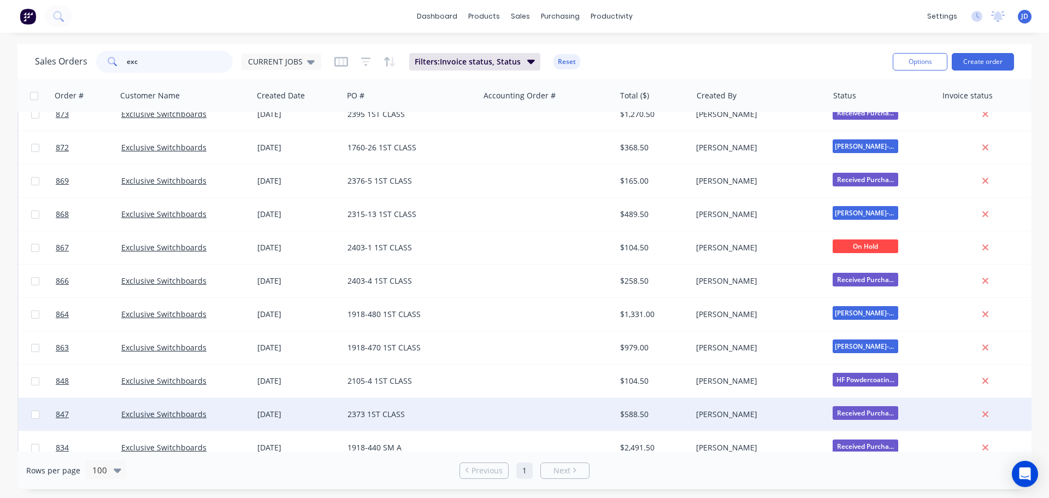
scroll to position [601, 0]
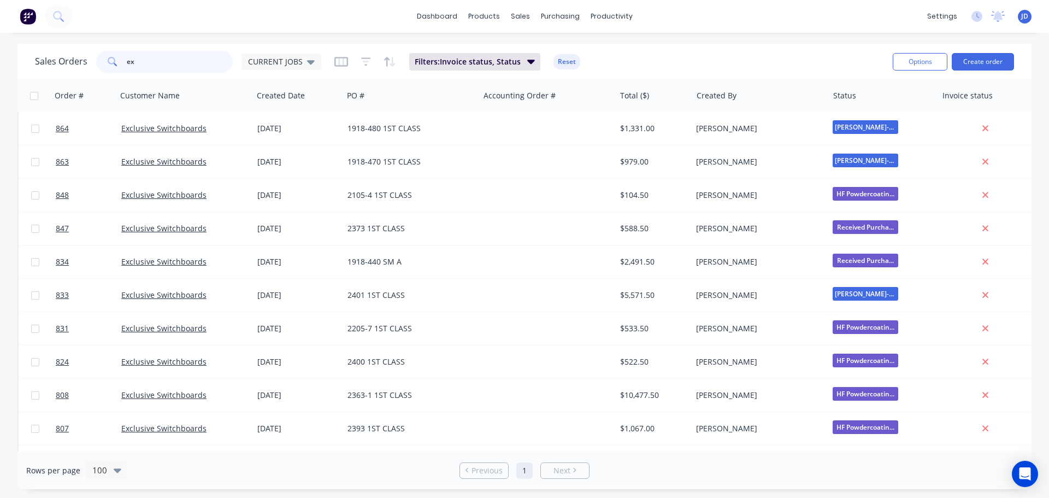
type input "e"
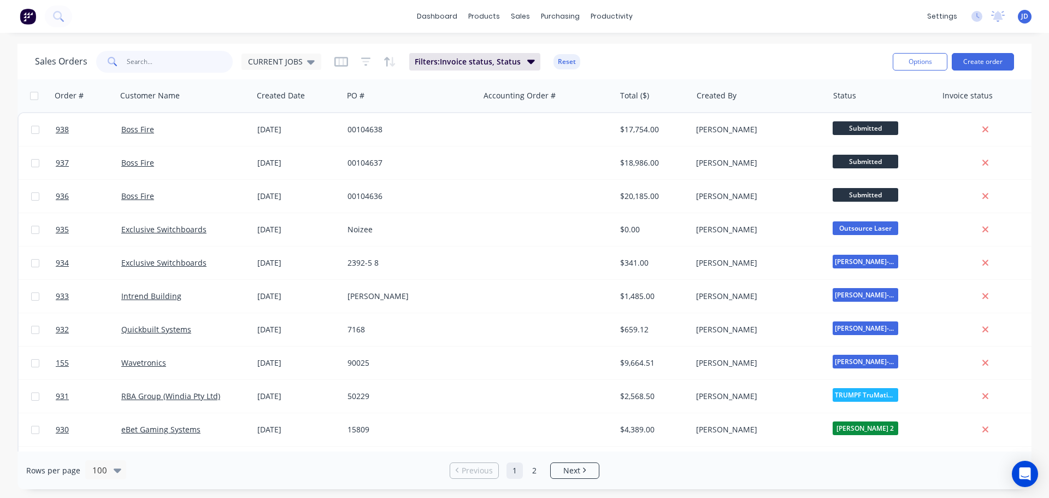
scroll to position [0, 0]
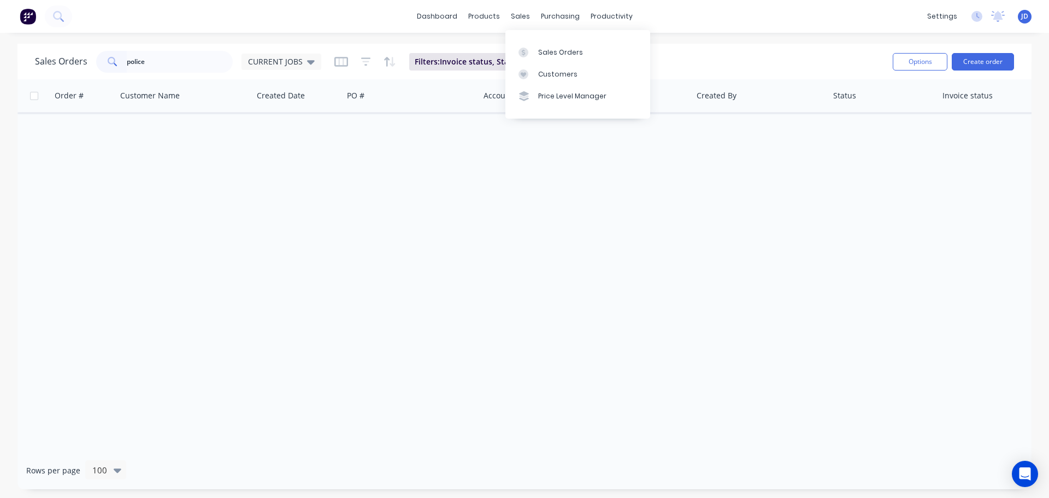
click at [287, 50] on div "Sales Orders police CURRENT JOBS Filters: Invoice status, Status Reset" at bounding box center [459, 61] width 849 height 27
click at [280, 62] on span "CURRENT JOBS" at bounding box center [275, 61] width 55 height 11
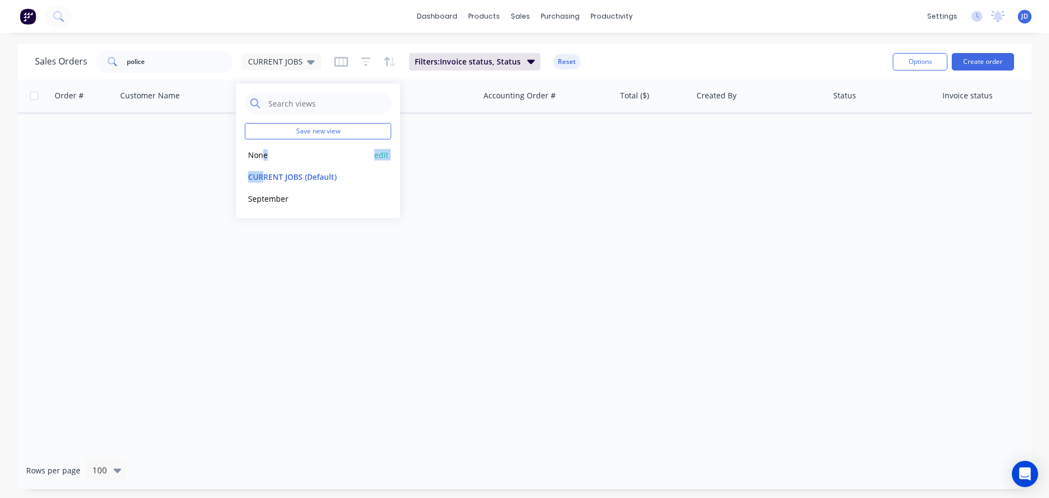
drag, startPoint x: 263, startPoint y: 165, endPoint x: 266, endPoint y: 154, distance: 11.8
click at [264, 157] on div "Save new view None edit CURRENT JOBS (Default) edit September edit" at bounding box center [318, 151] width 164 height 134
click at [266, 156] on button "None" at bounding box center [307, 155] width 125 height 13
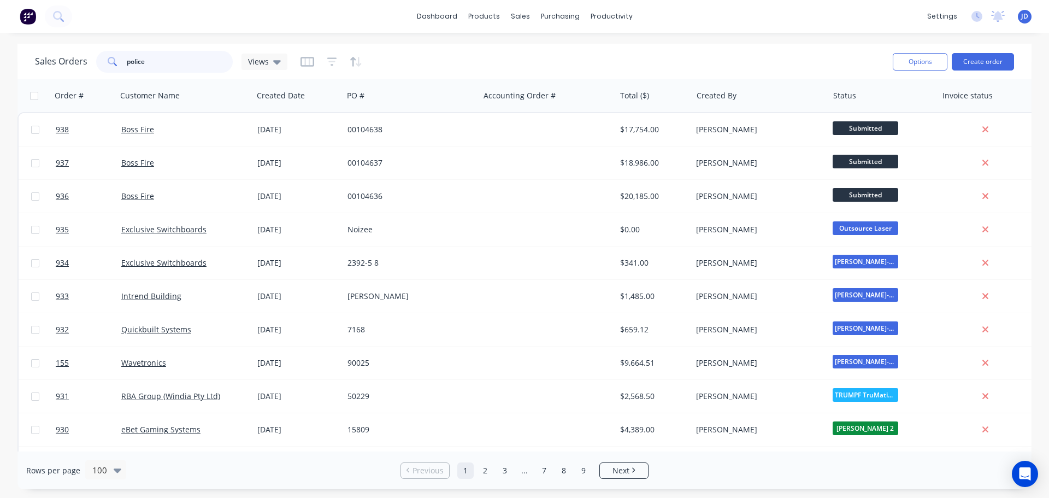
click at [189, 66] on input "police" at bounding box center [180, 62] width 107 height 22
type input "police"
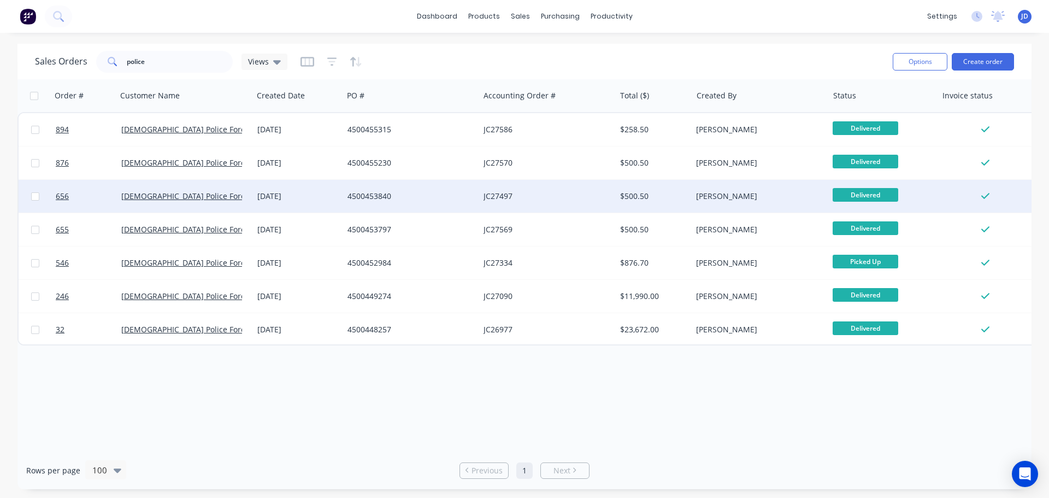
click at [188, 199] on div "[DEMOGRAPHIC_DATA] Police Force" at bounding box center [181, 196] width 121 height 11
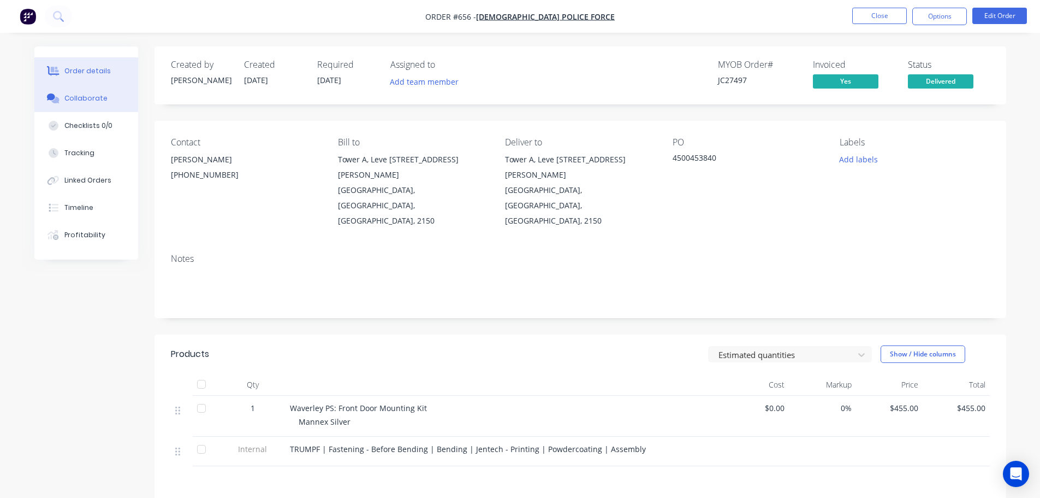
click at [95, 98] on div "Collaborate" at bounding box center [85, 98] width 43 height 10
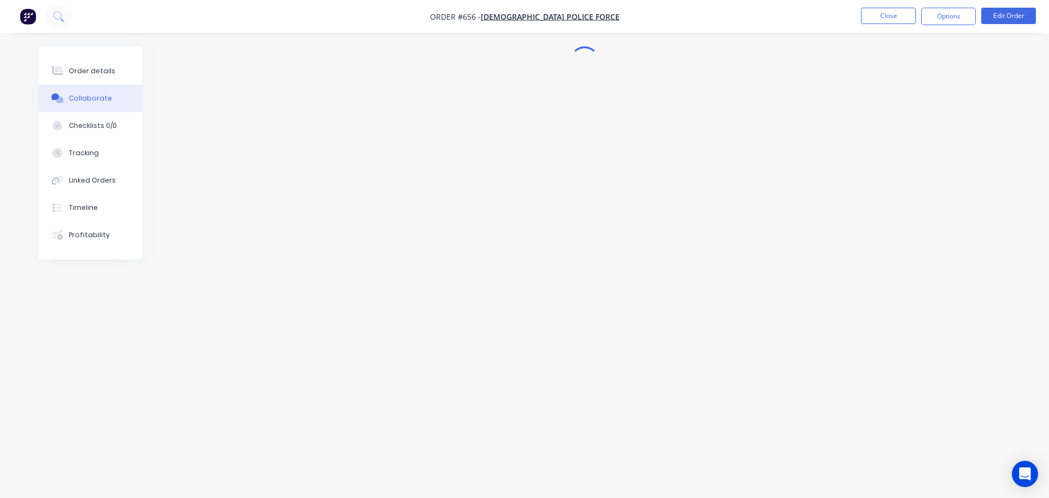
click at [647, 138] on div at bounding box center [524, 227] width 972 height 363
drag, startPoint x: 120, startPoint y: 75, endPoint x: 117, endPoint y: 81, distance: 6.1
click at [119, 75] on button "Order details" at bounding box center [90, 70] width 104 height 27
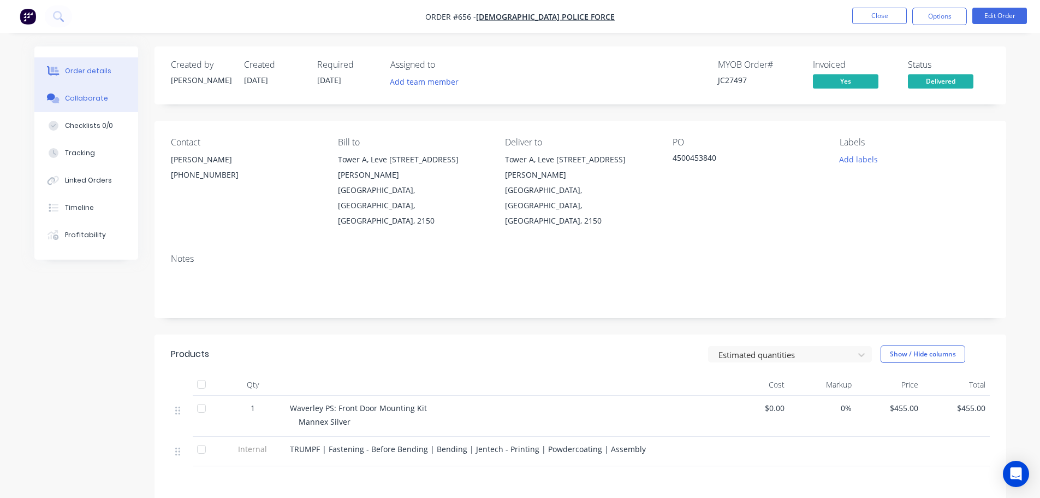
click at [100, 104] on button "Collaborate" at bounding box center [86, 98] width 104 height 27
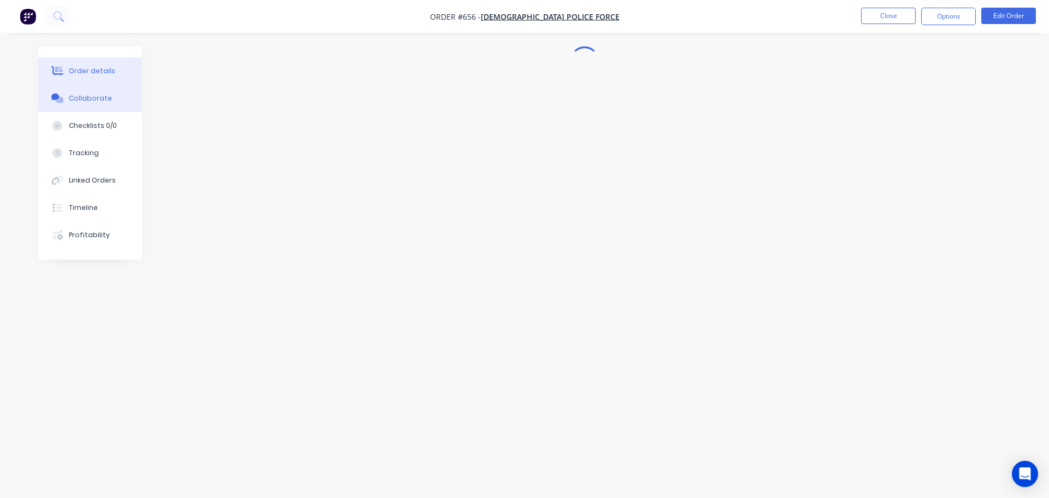
click at [91, 74] on div "Order details" at bounding box center [92, 71] width 46 height 10
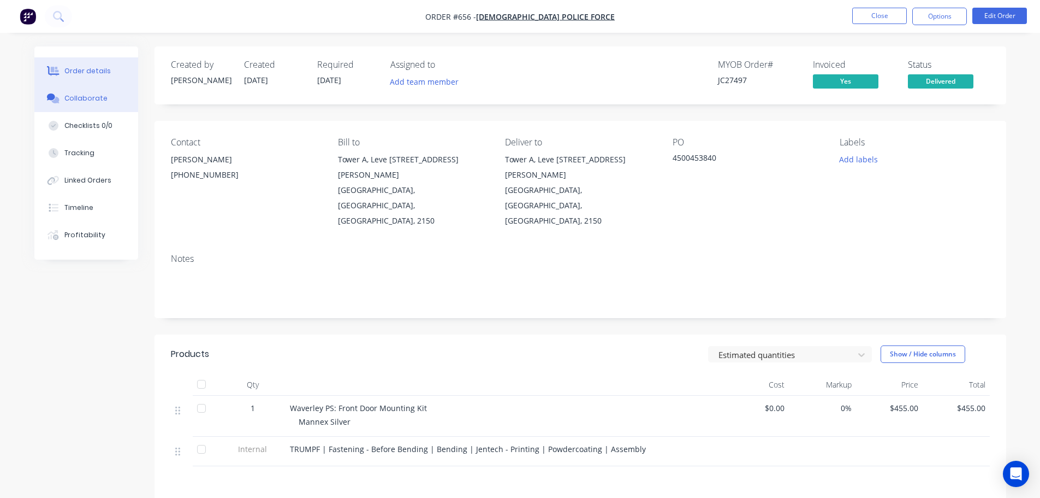
click at [98, 94] on div "Collaborate" at bounding box center [85, 98] width 43 height 10
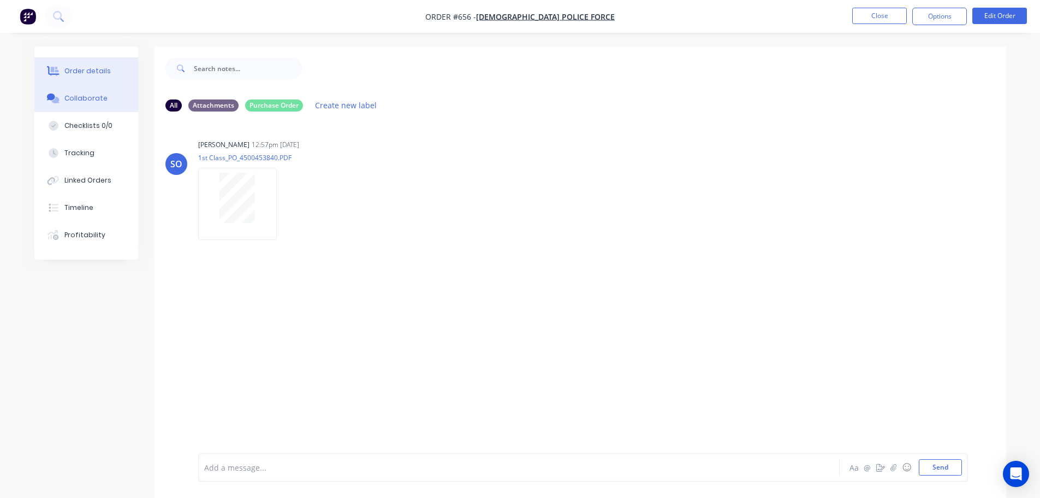
click at [83, 73] on div "Order details" at bounding box center [87, 71] width 46 height 10
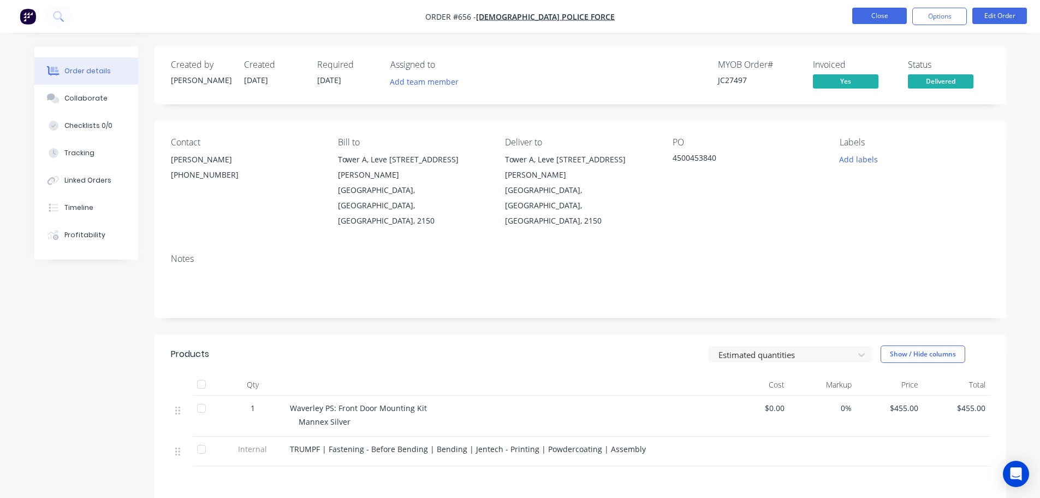
click at [886, 11] on button "Close" at bounding box center [880, 16] width 55 height 16
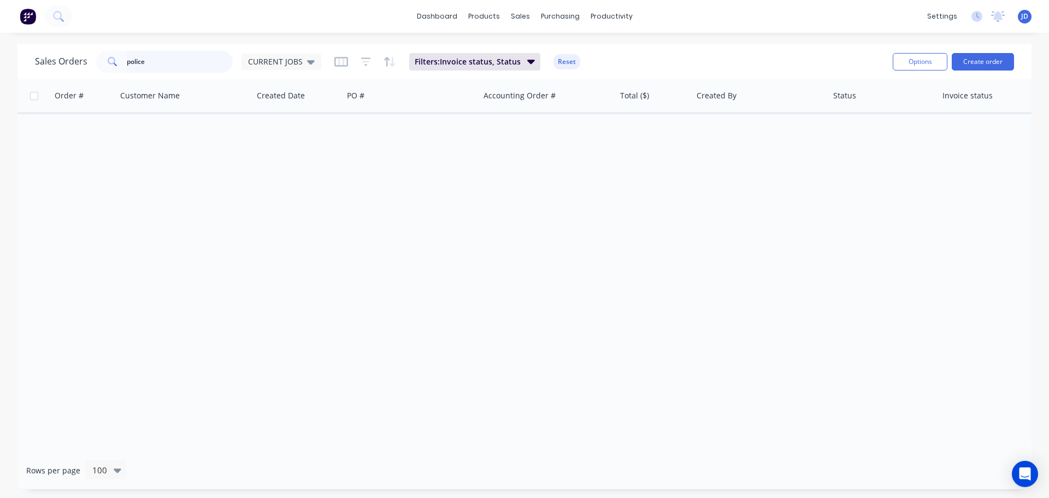
click at [220, 55] on input "police" at bounding box center [180, 62] width 107 height 22
drag, startPoint x: 308, startPoint y: 72, endPoint x: 301, endPoint y: 65, distance: 9.3
click at [306, 72] on div "Sales Orders police CURRENT JOBS" at bounding box center [178, 62] width 286 height 22
click at [301, 62] on div "CURRENT JOBS" at bounding box center [281, 62] width 67 height 10
click at [279, 158] on button "None" at bounding box center [307, 155] width 125 height 13
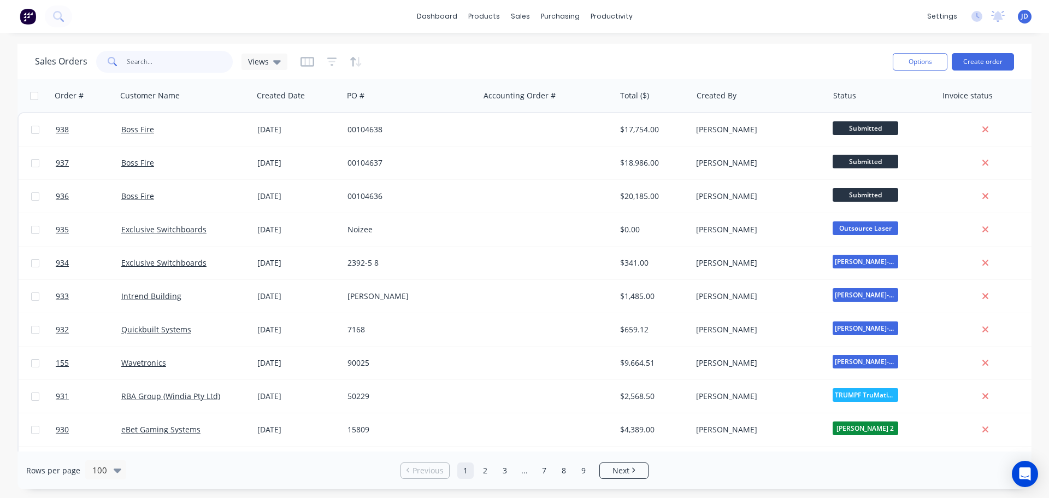
click at [193, 65] on input "police" at bounding box center [180, 62] width 107 height 22
click at [262, 69] on div "Views" at bounding box center [264, 62] width 46 height 16
click at [209, 62] on input "police" at bounding box center [180, 62] width 107 height 22
click at [208, 61] on input "police" at bounding box center [180, 62] width 107 height 22
type input "police"
